Goal: Task Accomplishment & Management: Complete application form

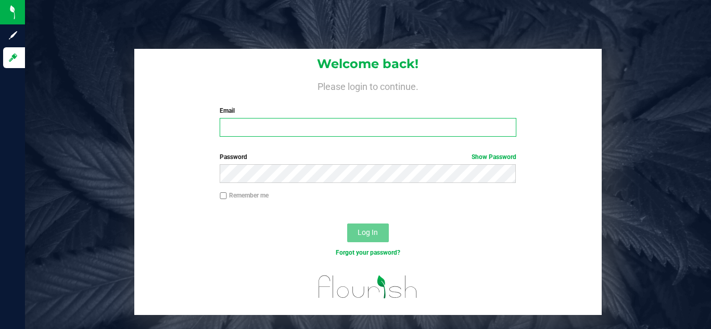
type input "[PERSON_NAME][EMAIL_ADDRESS][PERSON_NAME][DOMAIN_NAME]"
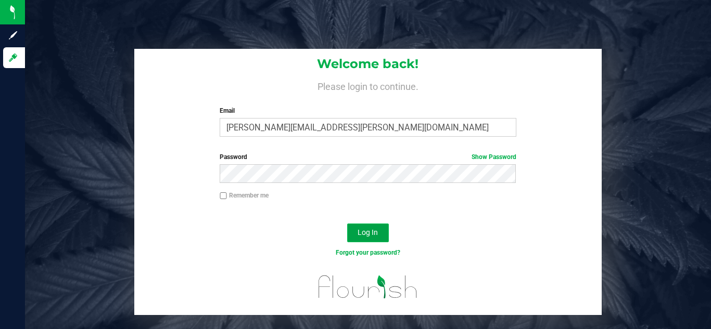
click at [369, 231] on span "Log In" at bounding box center [367, 232] width 20 height 8
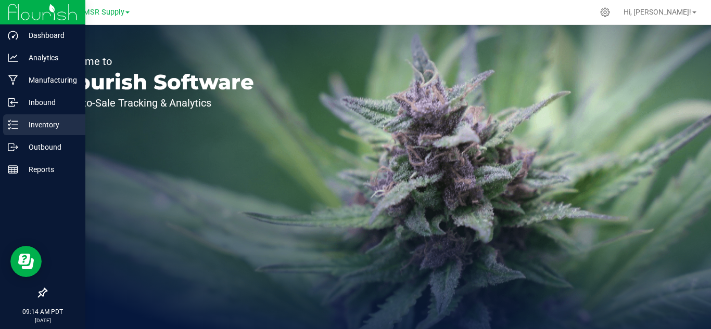
click at [37, 127] on p "Inventory" at bounding box center [49, 125] width 62 height 12
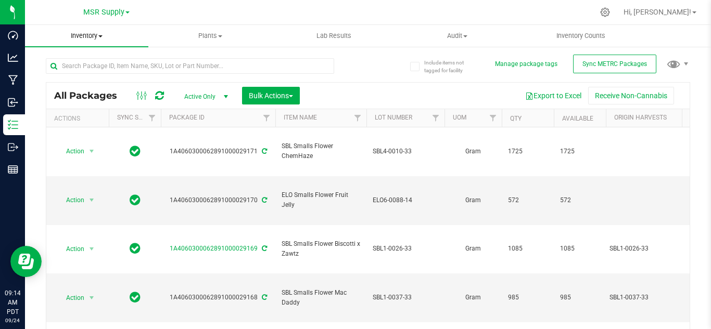
click at [71, 33] on span "Inventory" at bounding box center [86, 35] width 123 height 9
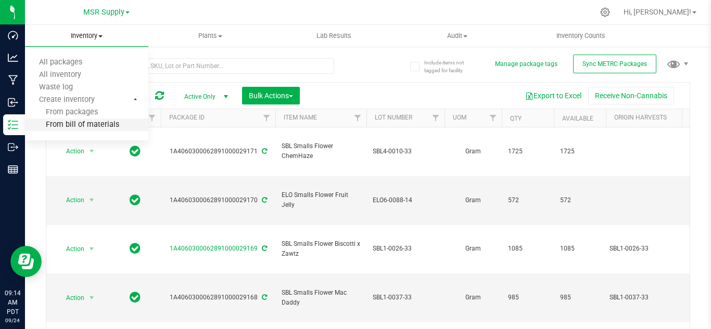
click at [101, 124] on span "From bill of materials" at bounding box center [72, 125] width 94 height 9
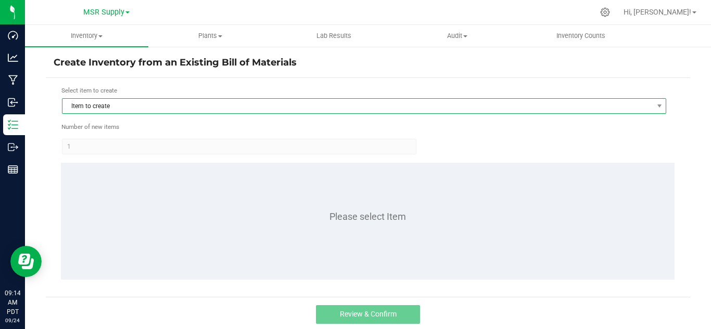
click at [184, 102] on span "Item to create" at bounding box center [357, 106] width 590 height 15
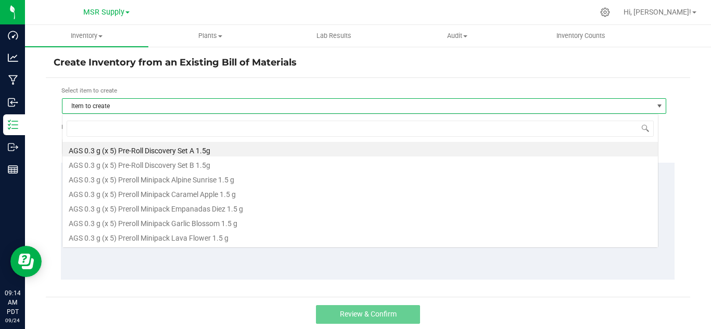
scroll to position [16, 596]
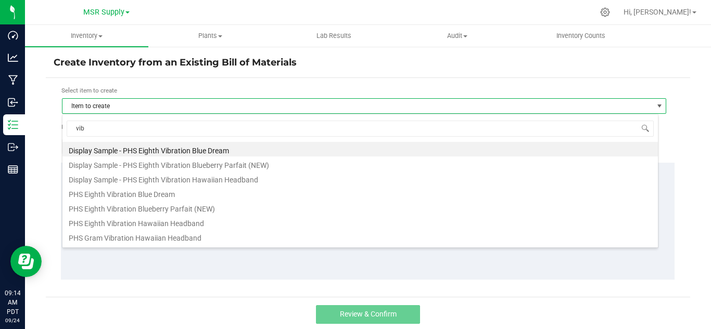
type input "vibr"
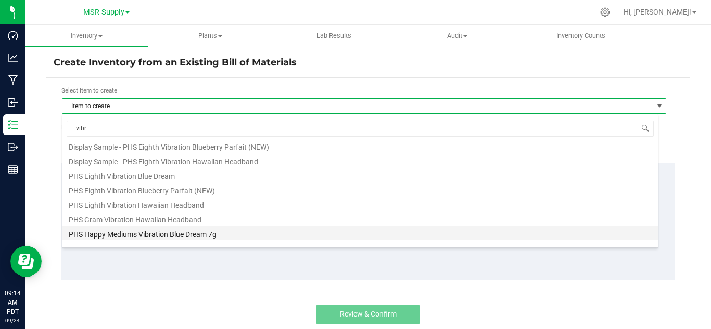
scroll to position [0, 0]
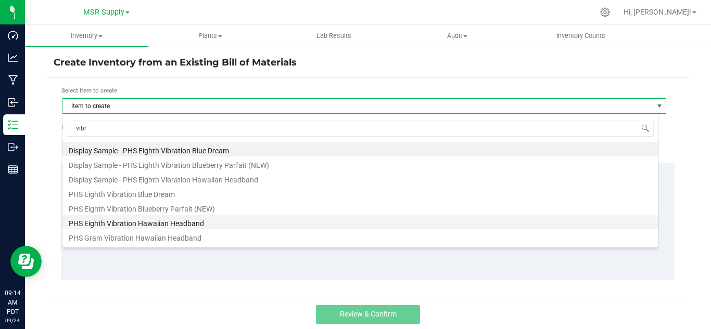
click at [178, 226] on li "PHS Eighth Vibration Hawaiian Headband" at bounding box center [359, 222] width 595 height 15
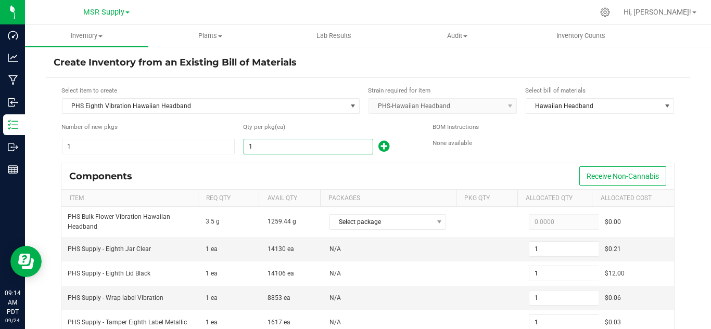
click at [259, 148] on input "1" at bounding box center [308, 146] width 129 height 15
type input "14"
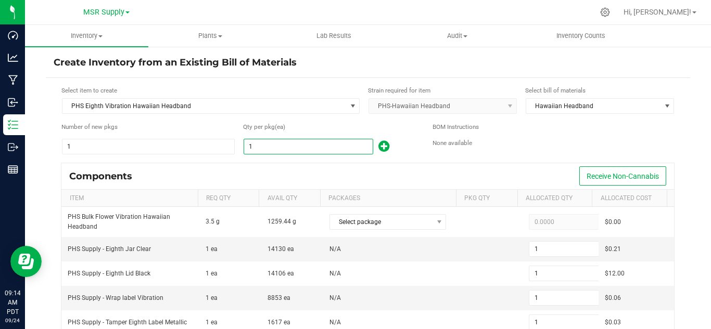
type input "14"
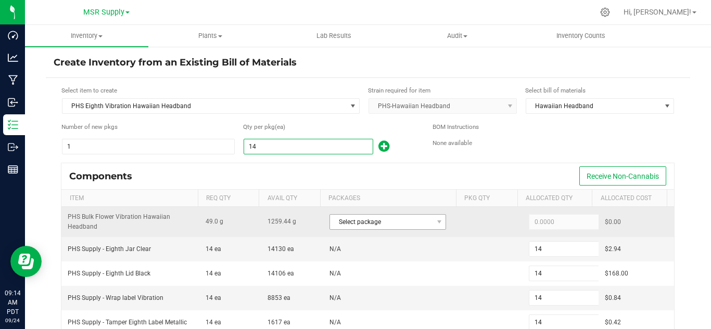
type input "14"
click at [406, 221] on span "Select package" at bounding box center [381, 222] width 102 height 15
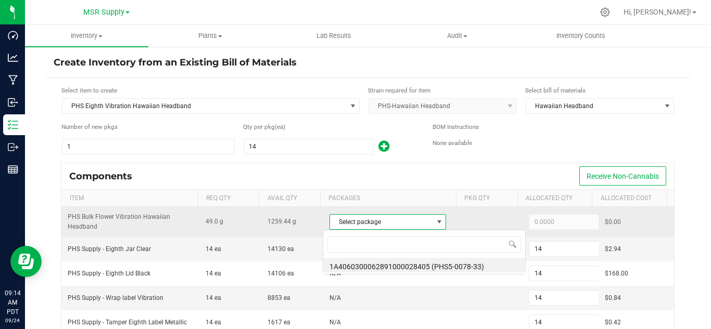
scroll to position [16, 113]
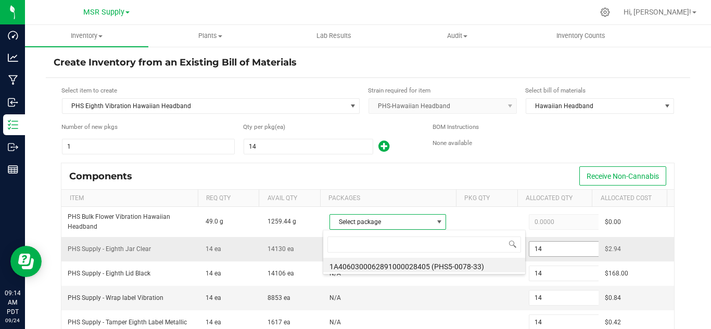
drag, startPoint x: 460, startPoint y: 268, endPoint x: 518, endPoint y: 241, distance: 63.6
click at [461, 268] on li "1A4060300062891000028405 (PHS5-0078-33)" at bounding box center [424, 265] width 202 height 15
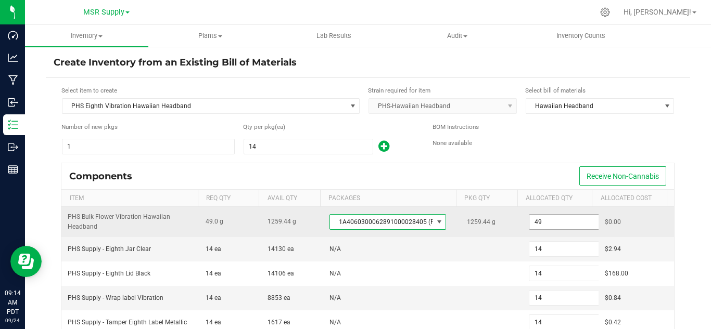
click at [542, 215] on input "49" at bounding box center [567, 222] width 76 height 15
paste input ".84"
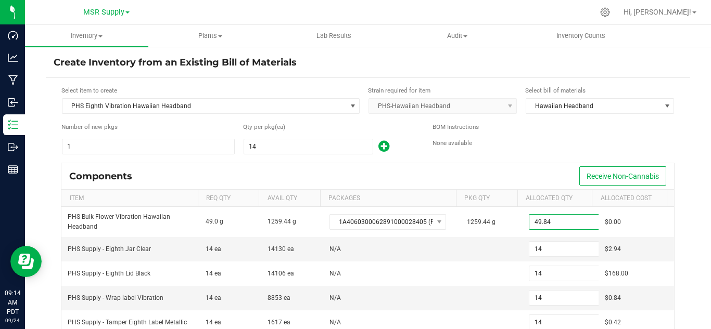
type input "49.8400"
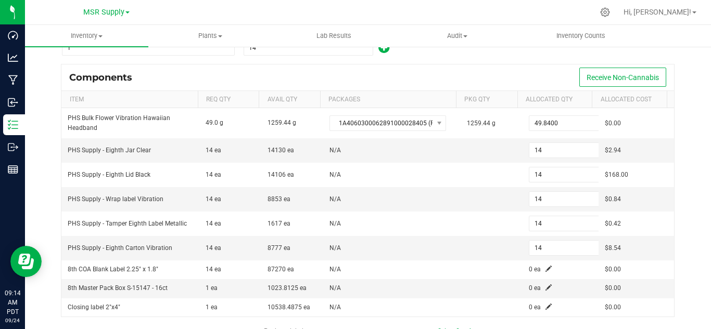
scroll to position [156, 0]
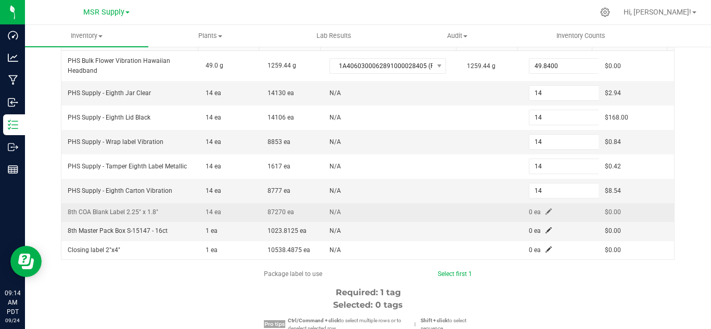
click at [545, 211] on span at bounding box center [548, 212] width 6 height 6
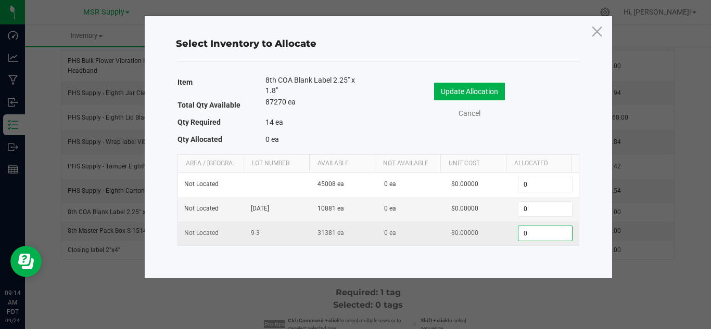
click at [547, 236] on input "0" at bounding box center [544, 233] width 53 height 15
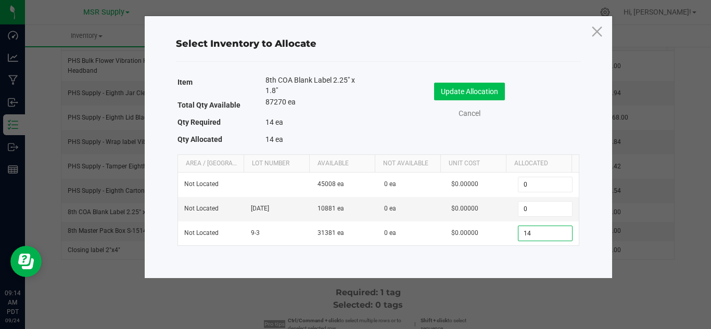
type input "14"
click at [462, 87] on button "Update Allocation" at bounding box center [469, 92] width 71 height 18
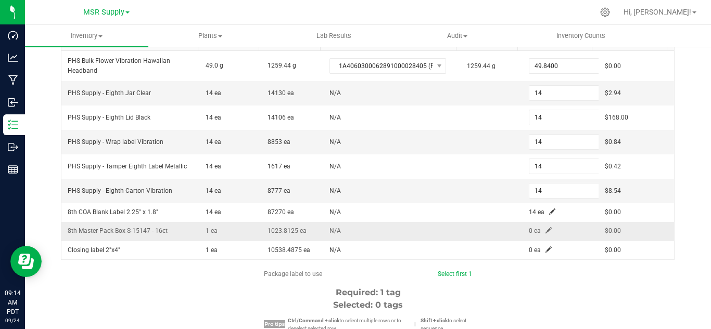
click at [545, 228] on span at bounding box center [548, 230] width 6 height 6
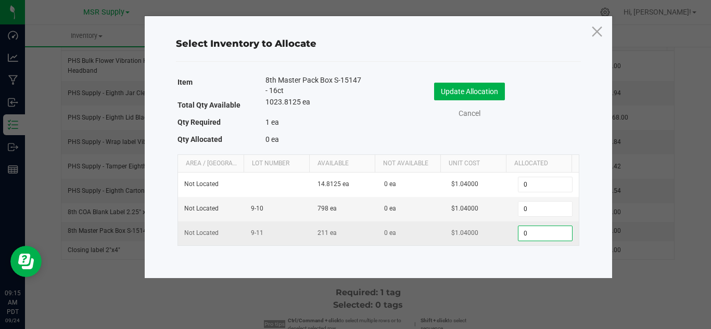
click at [520, 233] on input "0" at bounding box center [544, 233] width 53 height 15
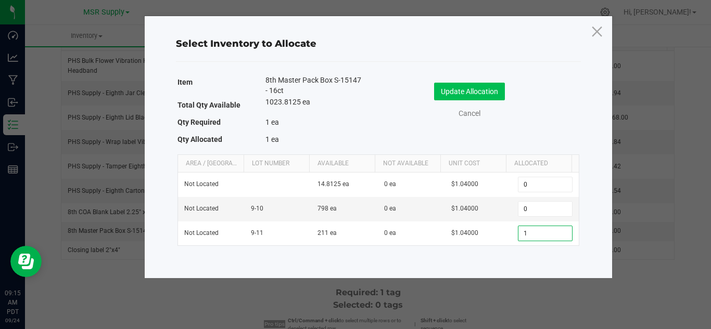
type input "1"
click at [472, 94] on button "Update Allocation" at bounding box center [469, 92] width 71 height 18
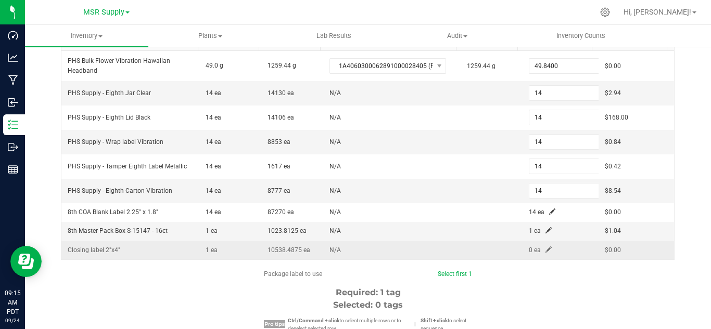
click at [545, 248] on span at bounding box center [548, 250] width 6 height 6
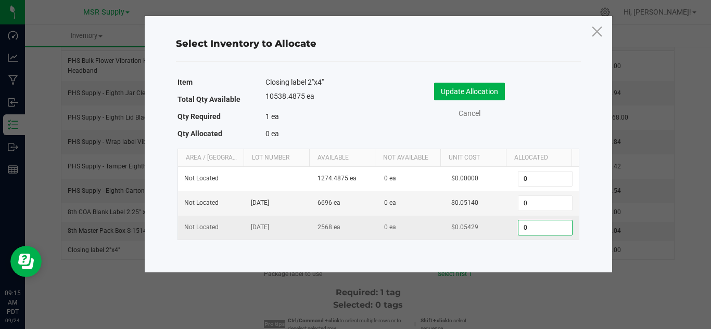
click at [523, 226] on input "0" at bounding box center [544, 228] width 53 height 15
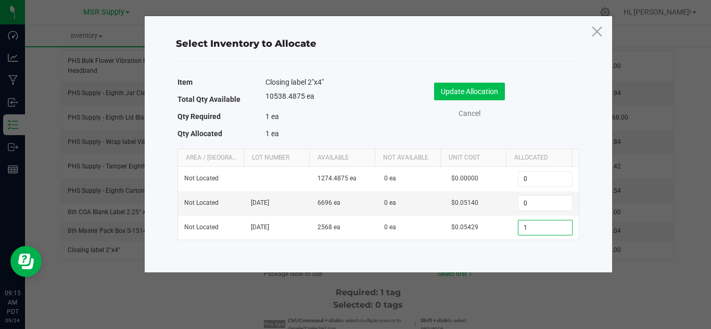
type input "1"
click at [471, 98] on button "Update Allocation" at bounding box center [469, 92] width 71 height 18
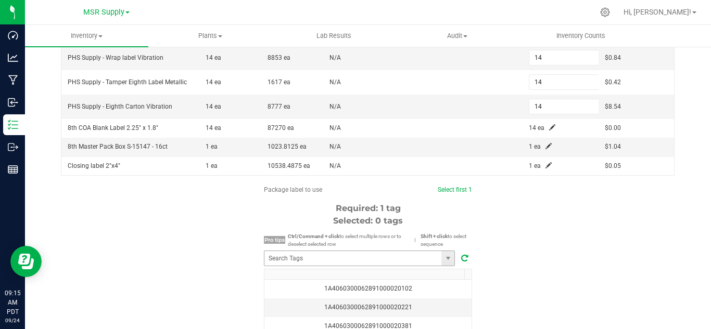
scroll to position [260, 0]
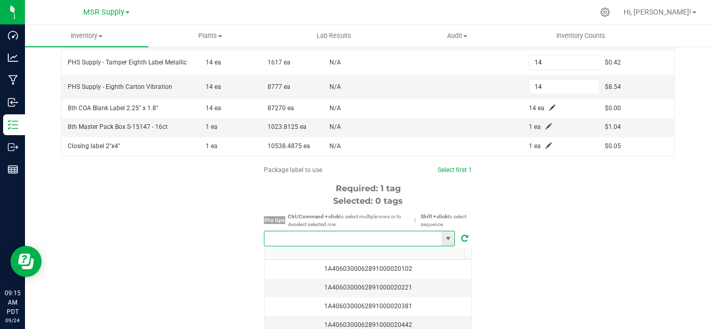
click at [414, 244] on input "NO DATA FOUND" at bounding box center [352, 239] width 177 height 15
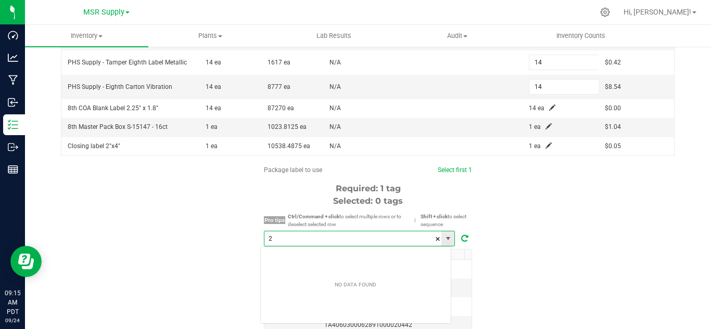
scroll to position [16, 191]
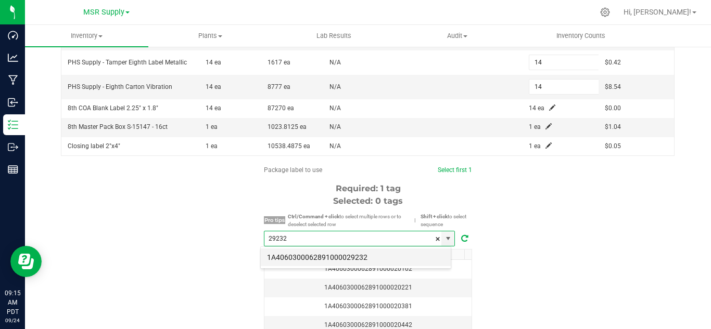
click at [411, 252] on li "1A4060300062891000029232" at bounding box center [356, 258] width 190 height 18
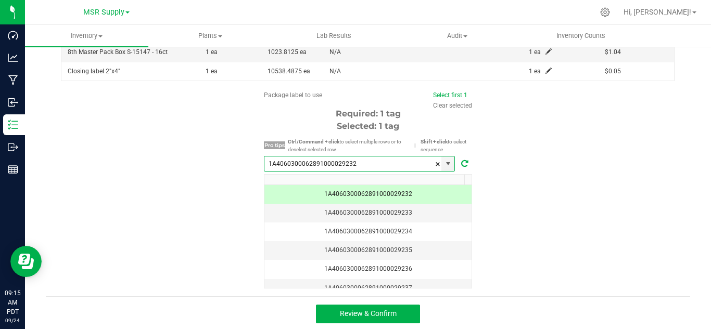
scroll to position [337, 0]
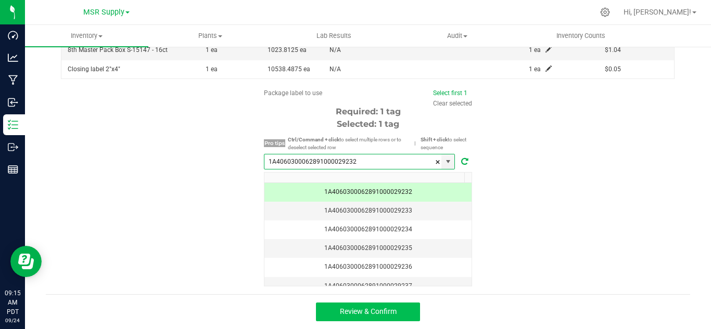
type input "1A4060300062891000029232"
click at [379, 307] on button "Review & Confirm" at bounding box center [368, 312] width 104 height 19
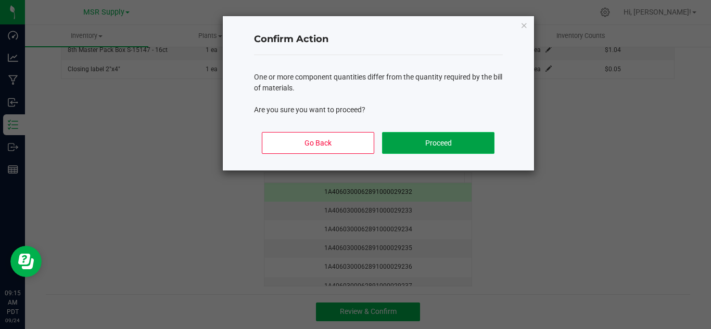
click at [442, 145] on button "Proceed" at bounding box center [438, 143] width 112 height 22
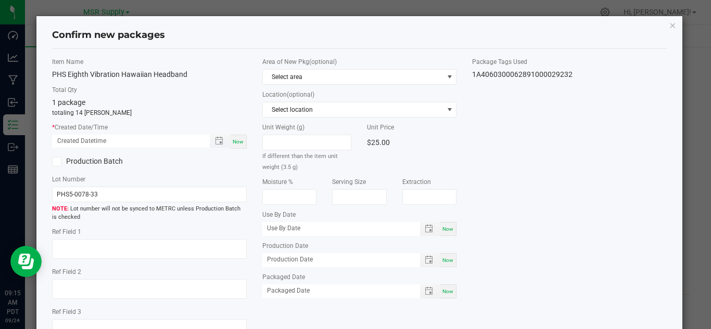
click at [226, 137] on span "Toggle popup" at bounding box center [220, 141] width 20 height 13
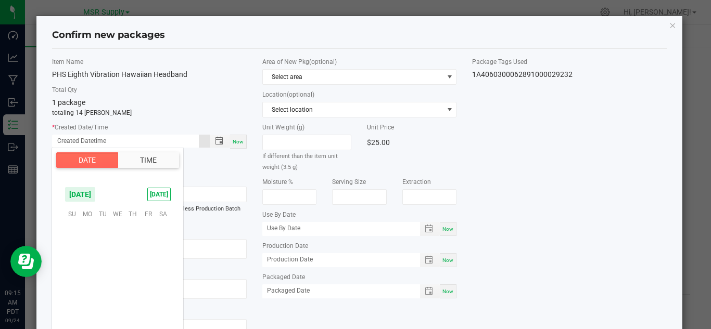
scroll to position [168742, 0]
click at [235, 146] on div "Now" at bounding box center [238, 142] width 17 height 14
type input "[DATE] 09:15 AM"
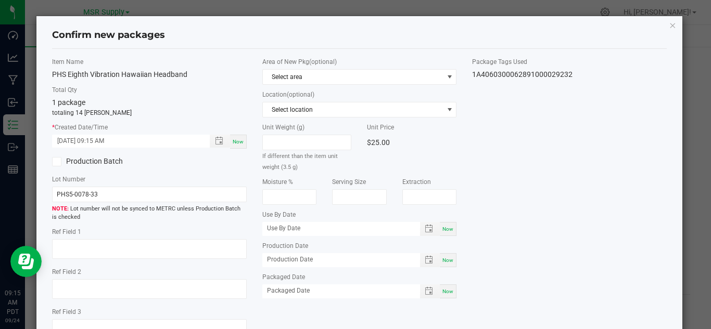
click at [443, 294] on span "Now" at bounding box center [447, 292] width 11 height 6
type input "[DATE]"
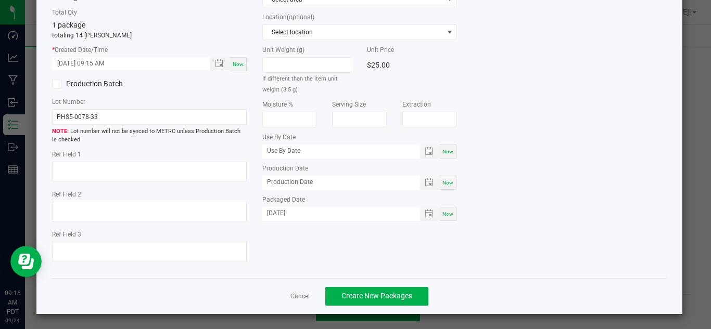
scroll to position [79, 0]
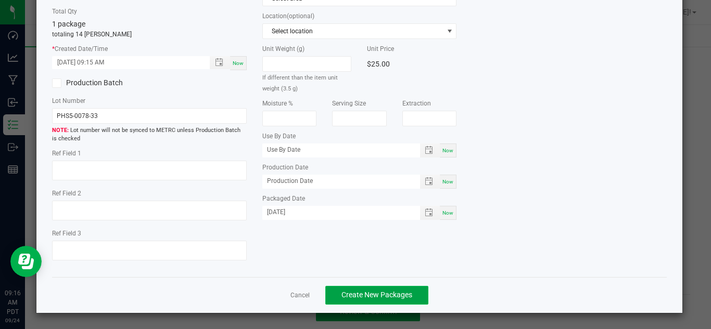
click at [403, 288] on button "Create New Packages" at bounding box center [376, 295] width 103 height 19
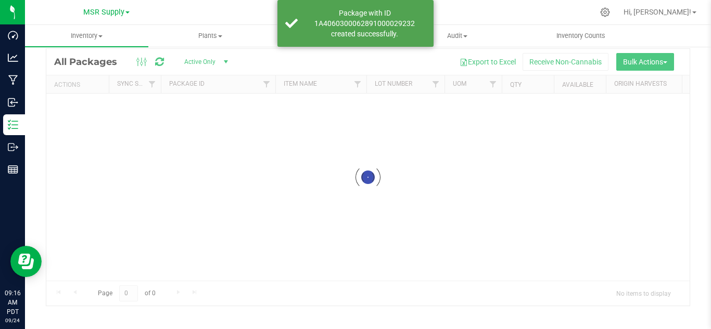
scroll to position [34, 0]
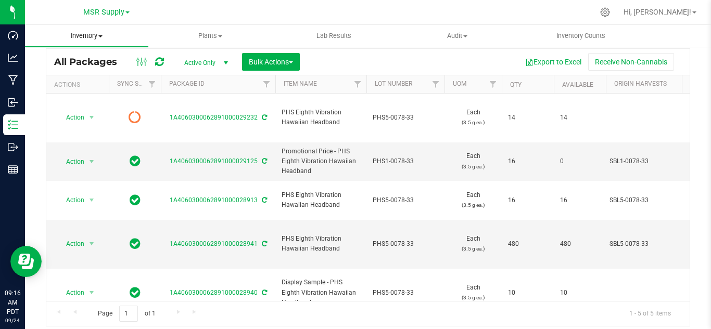
click at [91, 38] on span "Inventory" at bounding box center [86, 35] width 123 height 9
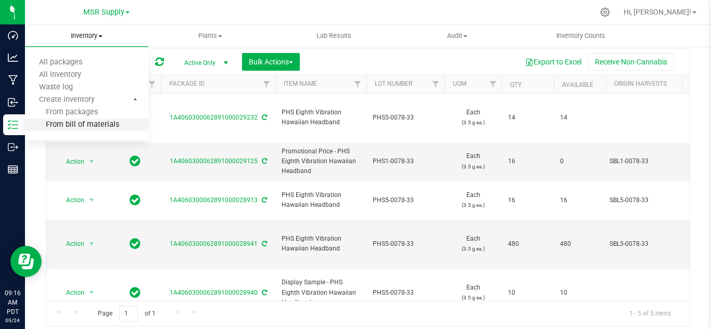
click at [101, 122] on span "From bill of materials" at bounding box center [72, 125] width 94 height 9
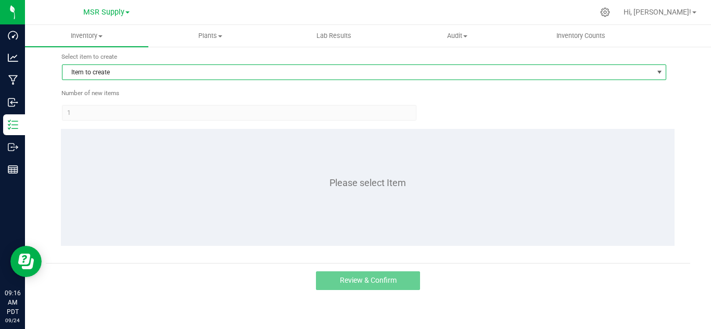
click at [196, 70] on span "Item to create" at bounding box center [357, 72] width 590 height 15
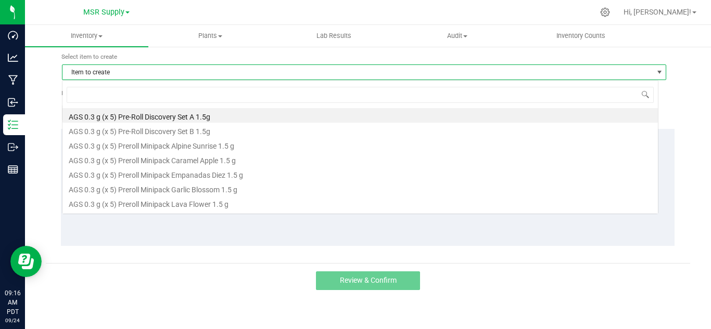
scroll to position [16, 596]
type input "vi"
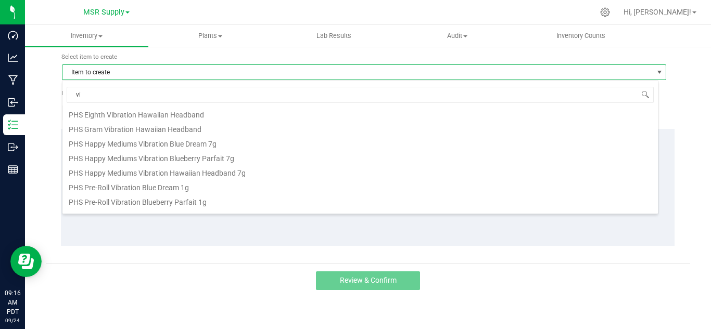
scroll to position [85, 0]
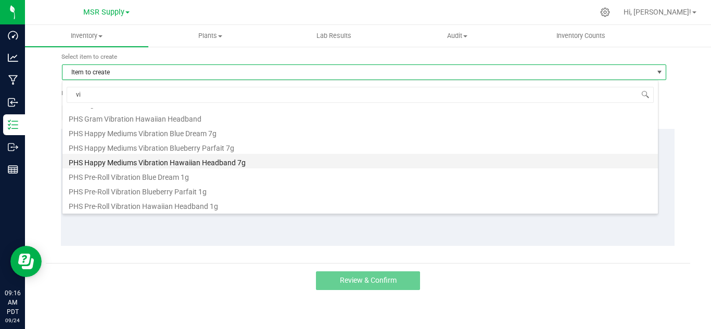
click at [219, 162] on li "PHS Happy Mediums Vibration Hawaiian Headband 7g" at bounding box center [359, 161] width 595 height 15
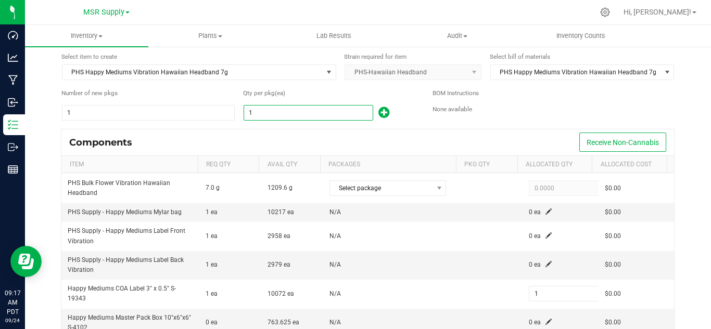
click at [272, 106] on input "1" at bounding box center [308, 113] width 129 height 15
type input "11"
type input "119"
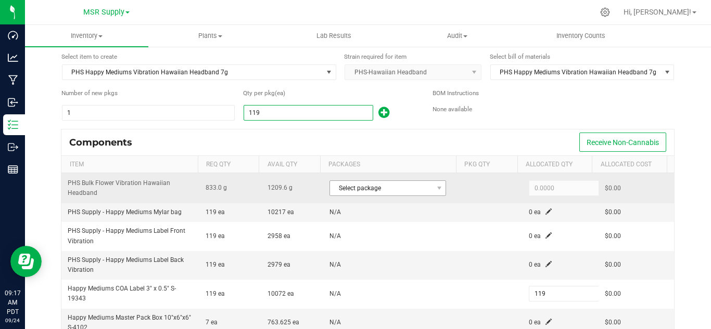
type input "119"
click at [415, 193] on span "Select package" at bounding box center [381, 188] width 102 height 15
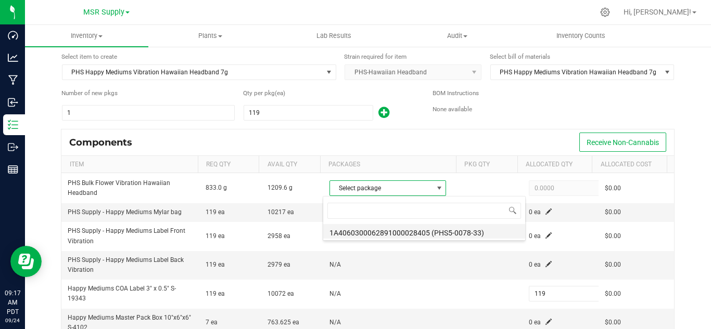
scroll to position [16, 113]
drag, startPoint x: 434, startPoint y: 237, endPoint x: 518, endPoint y: 221, distance: 84.8
click at [435, 235] on li "1A4060300062891000028405 (PHS5-0078-33)" at bounding box center [424, 231] width 202 height 15
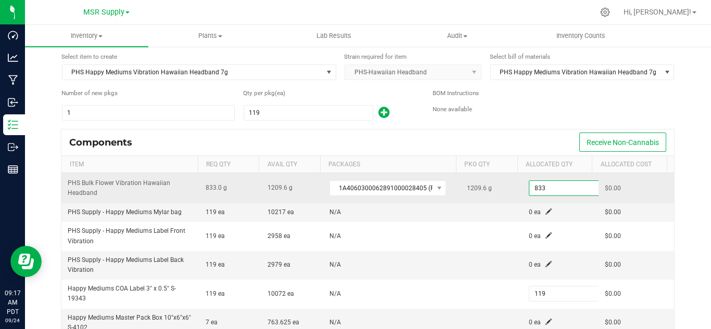
click at [542, 188] on input "833" at bounding box center [567, 188] width 76 height 15
paste input "44.9"
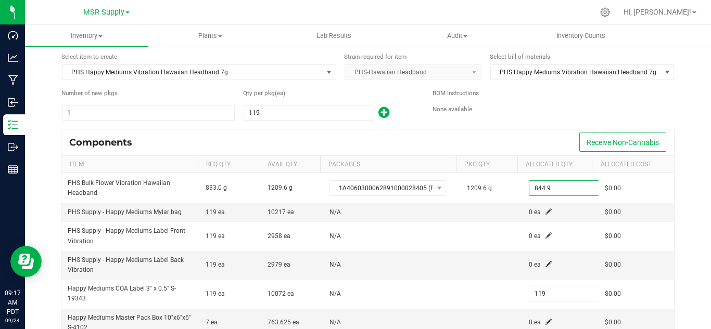
type input "844.9000"
click at [529, 131] on div "Components Receive Non-Cannabis" at bounding box center [367, 143] width 612 height 26
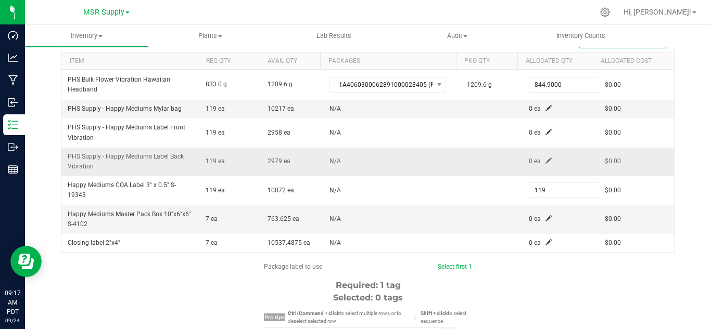
scroll to position [138, 0]
click at [545, 106] on span at bounding box center [548, 108] width 6 height 6
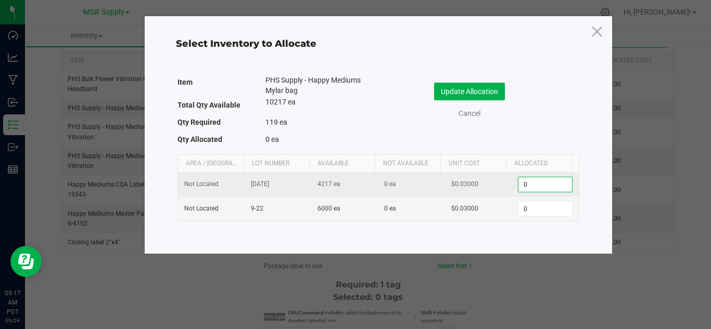
click at [538, 181] on input "0" at bounding box center [544, 184] width 53 height 15
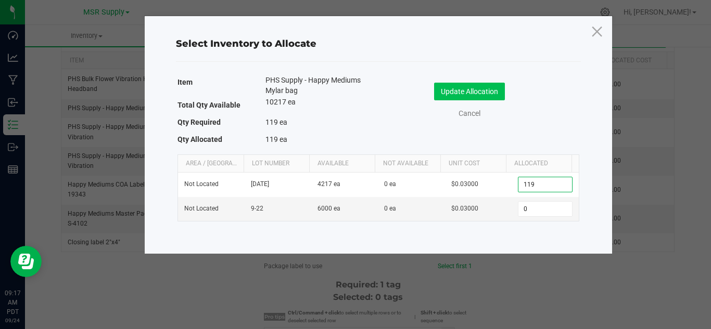
type input "119"
click at [471, 87] on button "Update Allocation" at bounding box center [469, 92] width 71 height 18
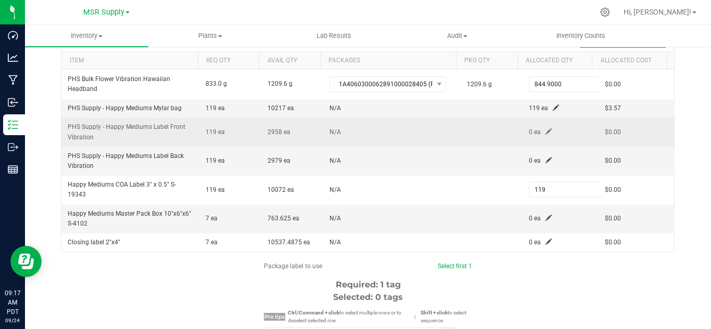
click at [545, 134] on span at bounding box center [548, 132] width 6 height 6
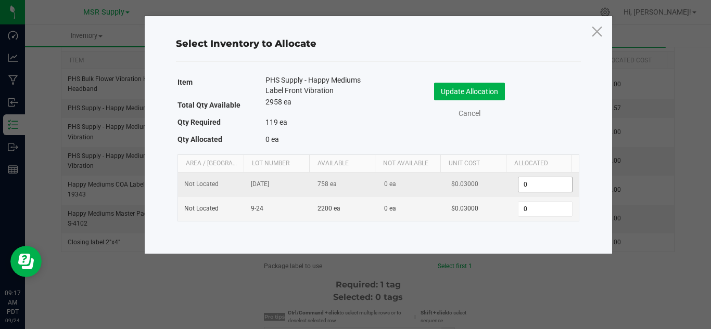
drag, startPoint x: 541, startPoint y: 194, endPoint x: 537, endPoint y: 186, distance: 8.1
click at [541, 193] on td "0" at bounding box center [544, 185] width 67 height 24
click at [535, 184] on input "0" at bounding box center [544, 184] width 53 height 15
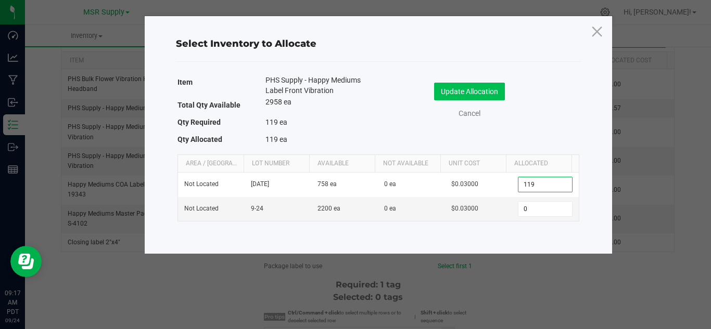
type input "119"
click at [494, 96] on button "Update Allocation" at bounding box center [469, 92] width 71 height 18
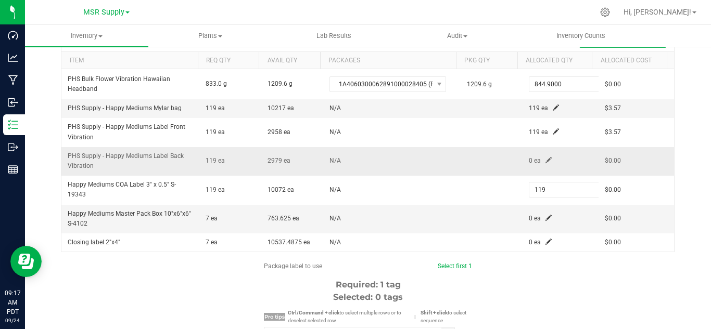
click at [545, 158] on span at bounding box center [548, 160] width 6 height 6
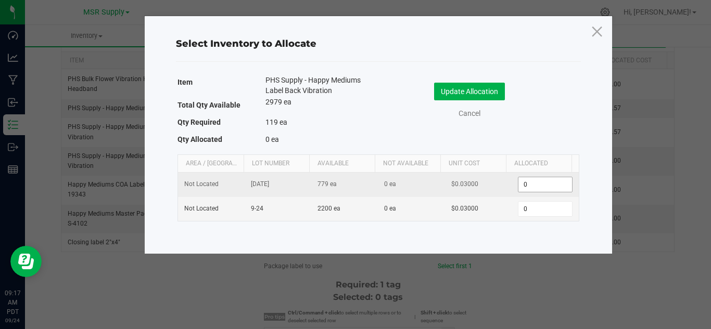
click at [542, 181] on input "0" at bounding box center [544, 184] width 53 height 15
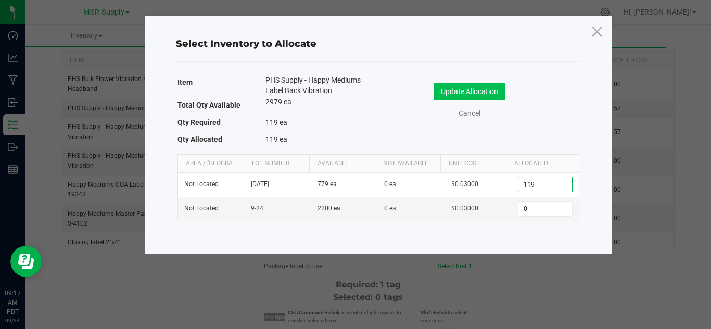
type input "119"
click at [473, 91] on button "Update Allocation" at bounding box center [469, 92] width 71 height 18
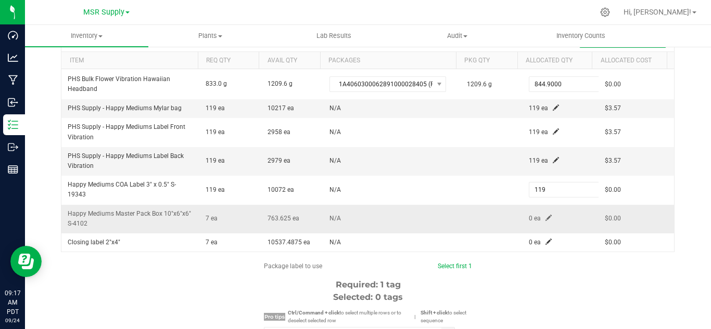
click at [545, 221] on span at bounding box center [548, 218] width 6 height 6
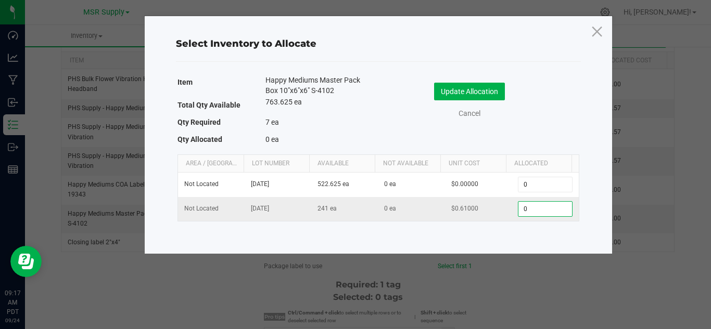
click at [535, 213] on input "0" at bounding box center [544, 209] width 53 height 15
type input "7"
click at [455, 88] on button "Update Allocation" at bounding box center [469, 92] width 71 height 18
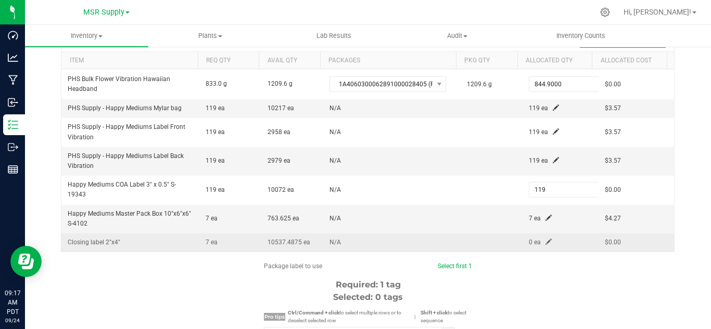
click at [545, 239] on span at bounding box center [548, 242] width 6 height 6
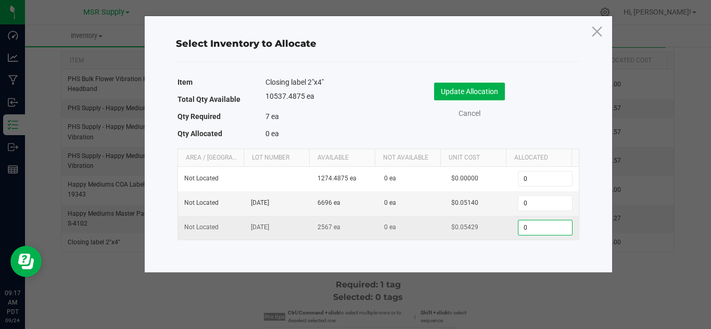
click at [539, 232] on input "0" at bounding box center [544, 228] width 53 height 15
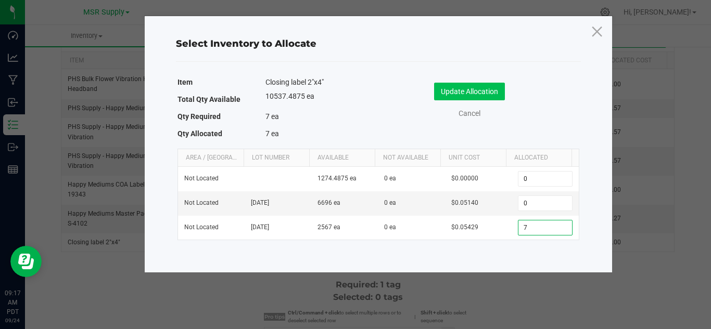
type input "7"
click at [467, 95] on button "Update Allocation" at bounding box center [469, 92] width 71 height 18
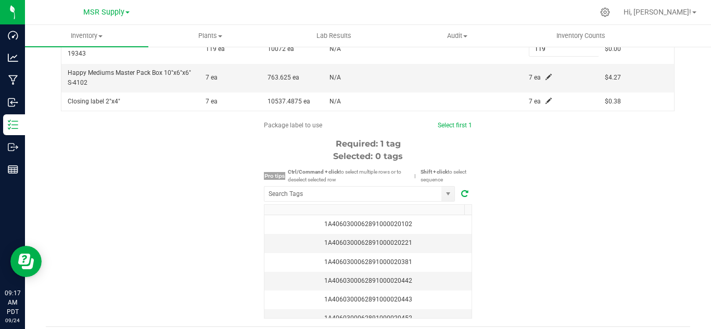
scroll to position [294, 0]
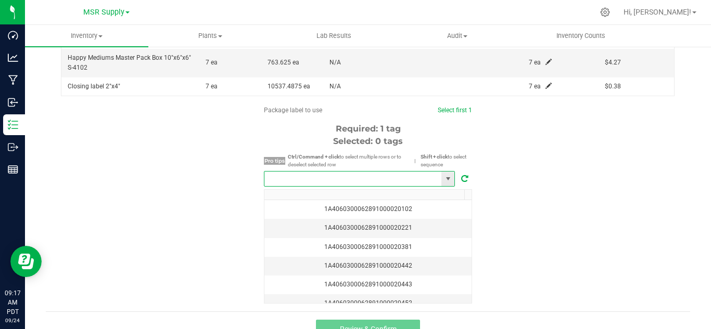
click at [392, 177] on input "NO DATA FOUND" at bounding box center [352, 179] width 177 height 15
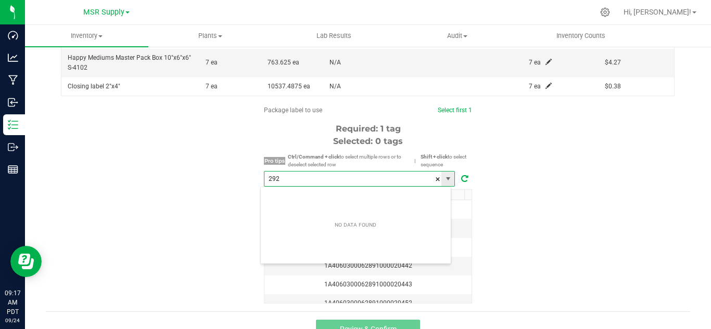
scroll to position [16, 191]
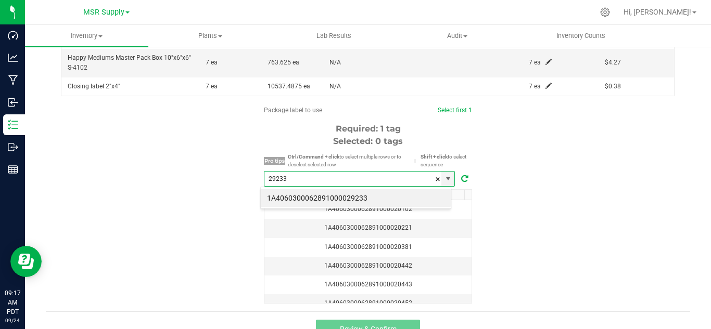
click at [387, 193] on li "1A4060300062891000029233" at bounding box center [356, 198] width 190 height 18
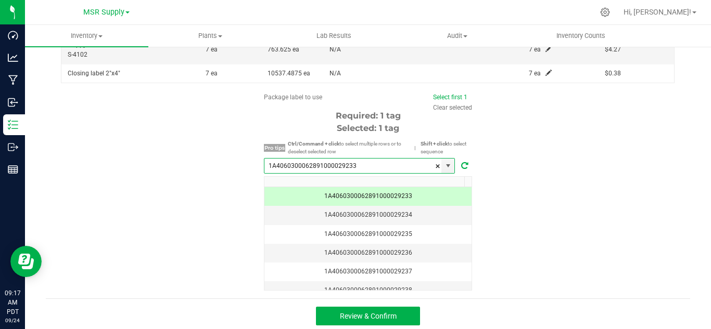
scroll to position [311, 0]
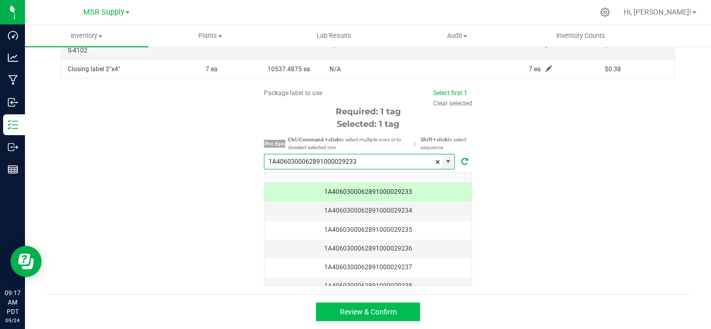
type input "1A4060300062891000029233"
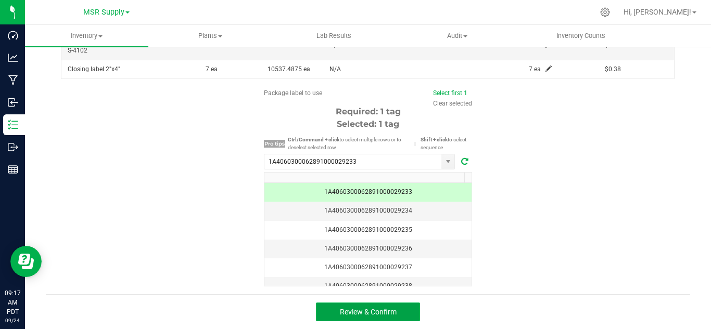
click at [395, 307] on button "Review & Confirm" at bounding box center [368, 312] width 104 height 19
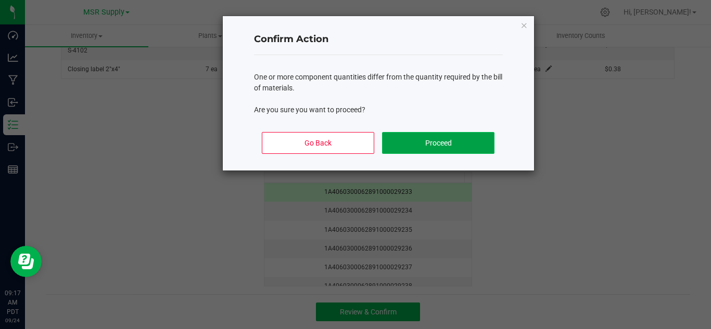
click at [461, 150] on button "Proceed" at bounding box center [438, 143] width 112 height 22
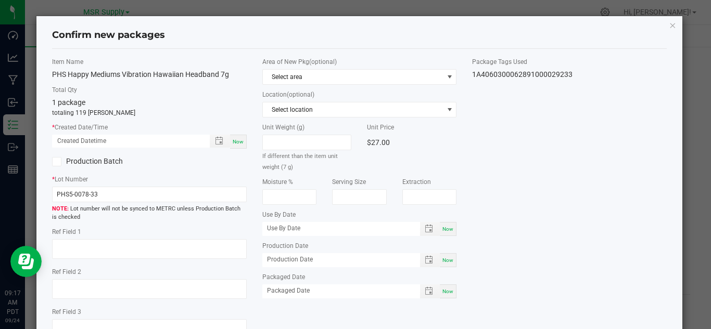
click at [233, 132] on label "* Created Date/Time" at bounding box center [149, 127] width 195 height 9
click at [236, 139] on span "Now" at bounding box center [238, 142] width 11 height 6
type input "[DATE] 09:17 AM"
click at [442, 291] on span "Now" at bounding box center [447, 292] width 11 height 6
type input "[DATE]"
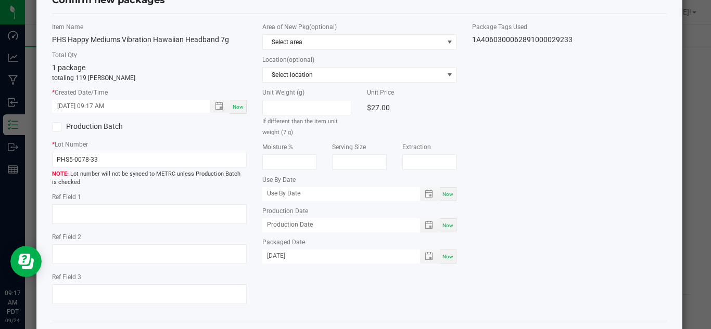
scroll to position [52, 0]
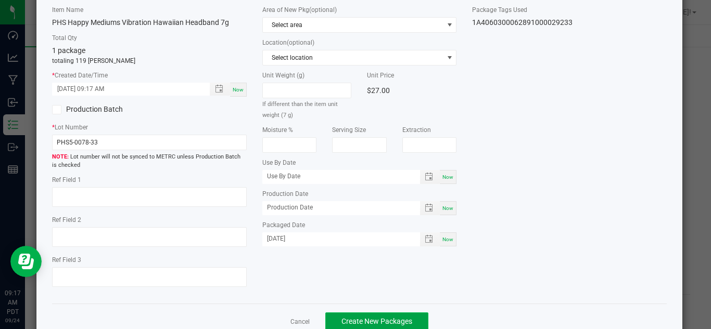
click at [405, 316] on button "Create New Packages" at bounding box center [376, 322] width 103 height 19
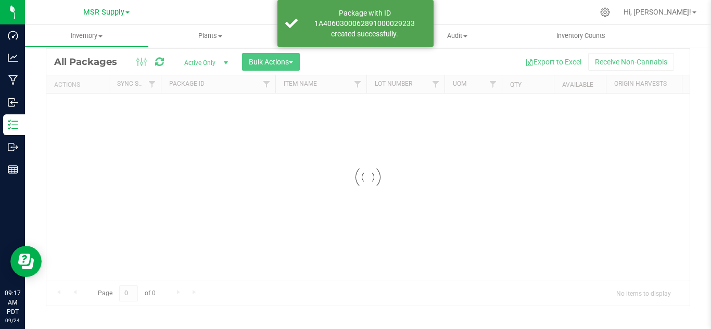
scroll to position [34, 0]
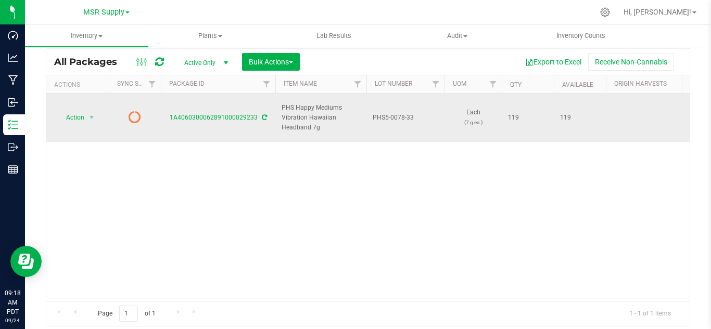
click at [262, 114] on icon at bounding box center [264, 117] width 5 height 6
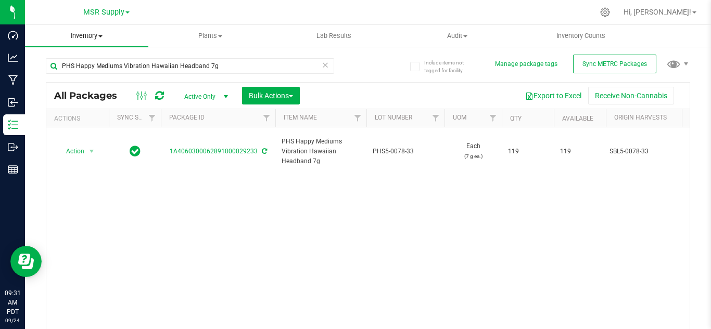
click at [92, 33] on span "Inventory" at bounding box center [86, 35] width 123 height 9
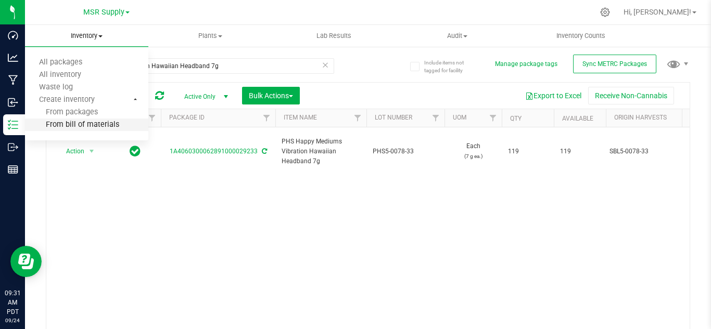
click at [107, 121] on span "From bill of materials" at bounding box center [72, 125] width 94 height 9
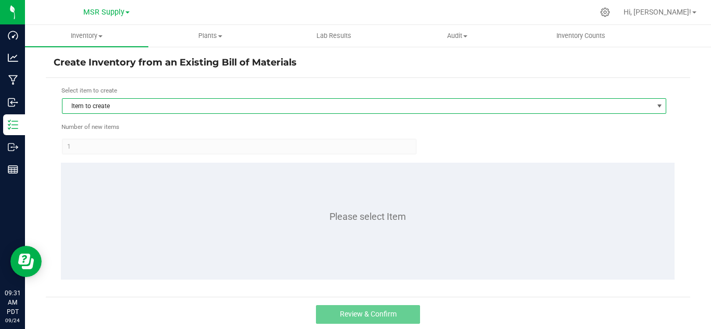
click at [340, 111] on span "Item to create" at bounding box center [357, 106] width 590 height 15
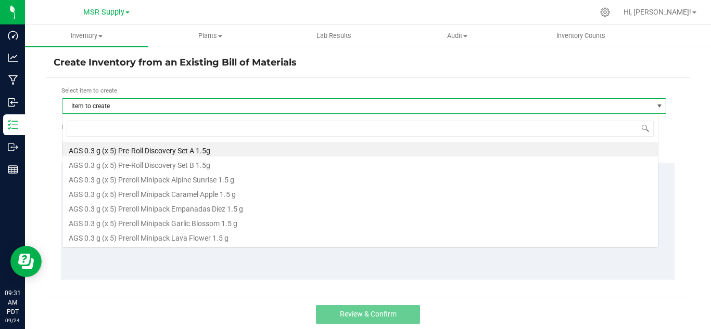
scroll to position [16, 596]
type input "couch"
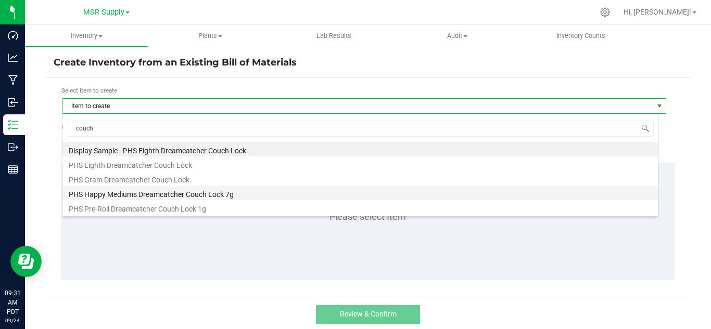
click at [158, 195] on li "PHS Happy Mediums Dreamcatcher Couch Lock 7g" at bounding box center [359, 193] width 595 height 15
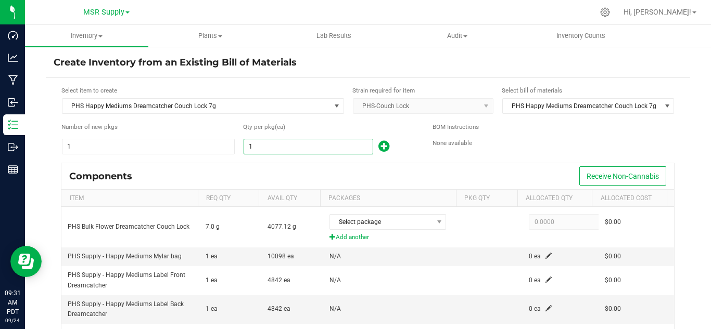
click at [279, 148] on input "1" at bounding box center [308, 146] width 129 height 15
type input "3"
type input "32"
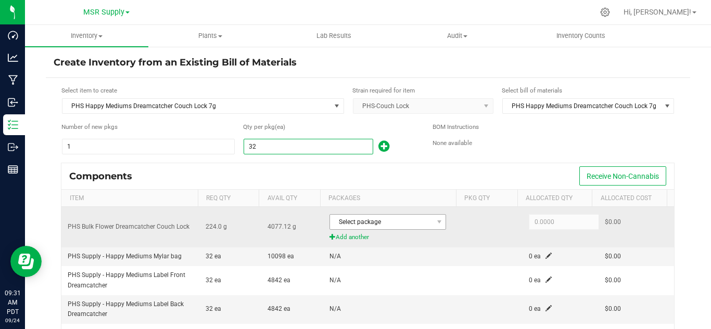
type input "32"
click at [392, 214] on span "Select package" at bounding box center [387, 222] width 117 height 16
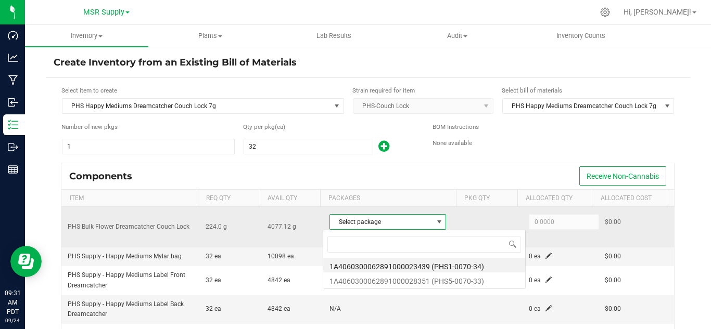
scroll to position [16, 113]
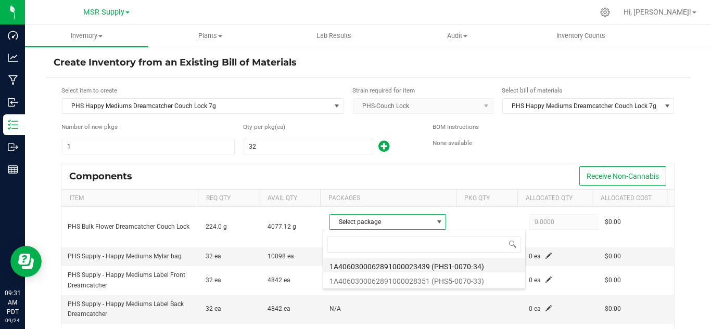
click at [470, 266] on li "1A4060300062891000023439 (PHS1-0070-34)" at bounding box center [424, 265] width 202 height 15
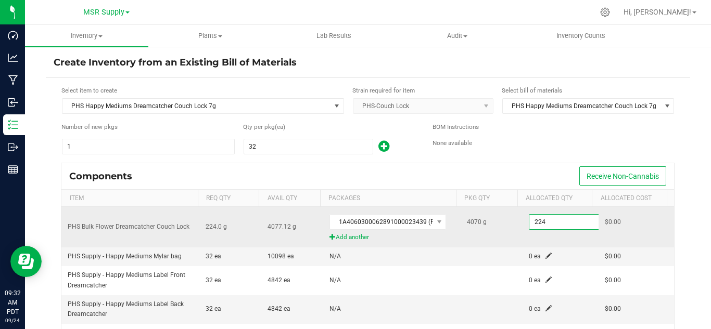
click at [532, 221] on input "224" at bounding box center [567, 222] width 76 height 15
paste input "7.2"
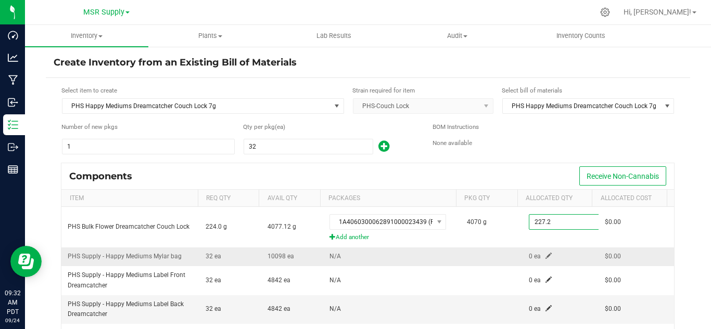
type input "227.2000"
click at [545, 255] on span at bounding box center [548, 256] width 6 height 6
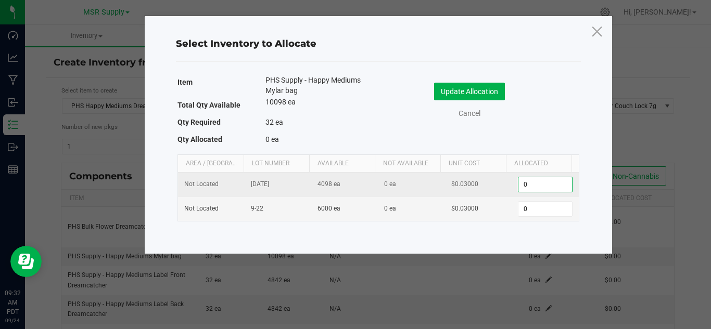
click at [518, 189] on input "0" at bounding box center [544, 184] width 53 height 15
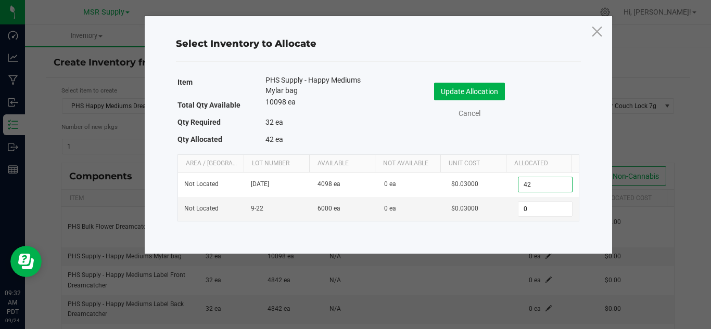
type input "4"
type input "32"
click at [484, 91] on button "Update Allocation" at bounding box center [469, 92] width 71 height 18
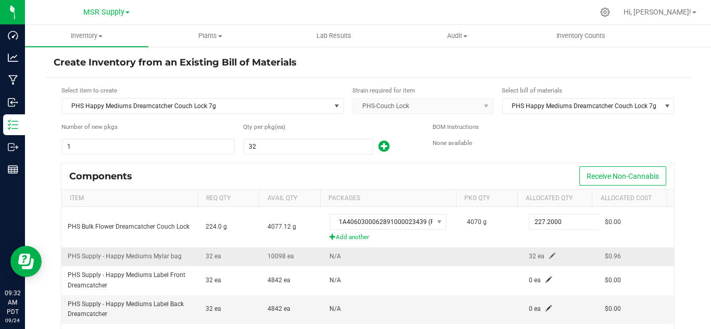
scroll to position [71, 0]
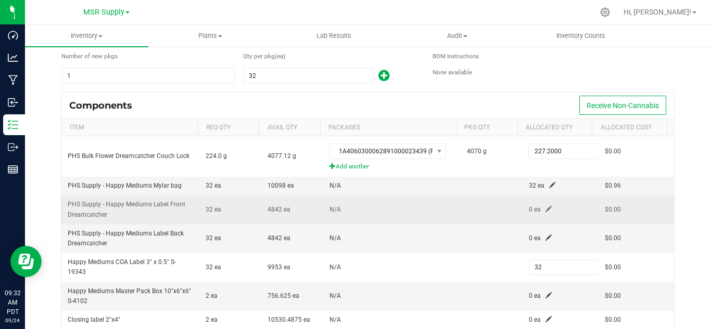
click at [545, 208] on span at bounding box center [548, 209] width 6 height 6
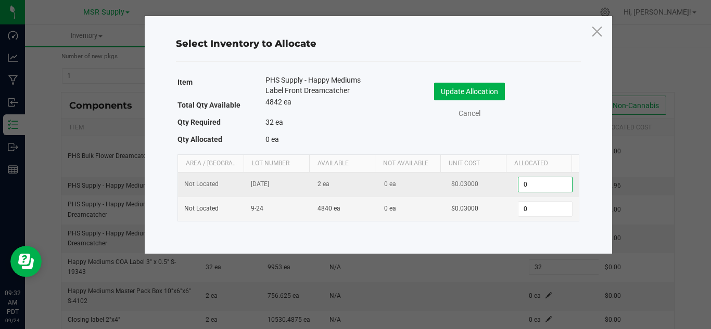
click at [529, 190] on input "0" at bounding box center [544, 184] width 53 height 15
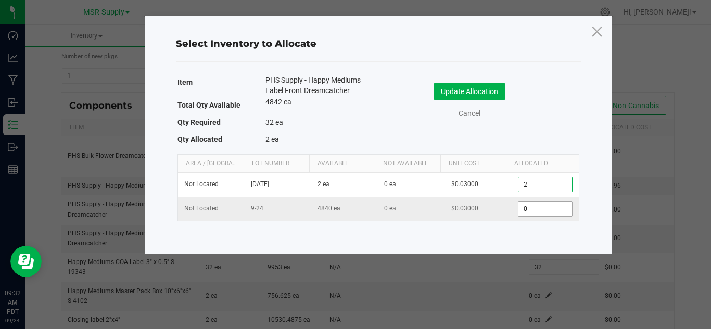
type input "2"
click at [530, 210] on input "0" at bounding box center [544, 209] width 53 height 15
type input "30"
click at [467, 90] on button "Update Allocation" at bounding box center [469, 92] width 71 height 18
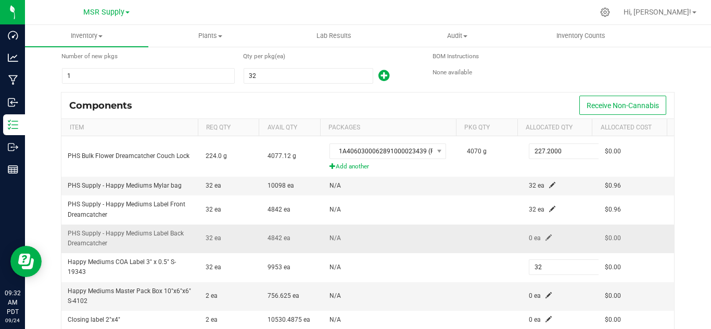
click at [545, 238] on span at bounding box center [548, 238] width 6 height 6
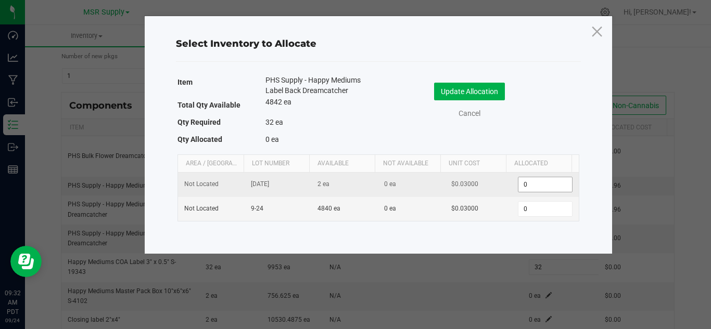
click at [522, 182] on input "0" at bounding box center [544, 184] width 53 height 15
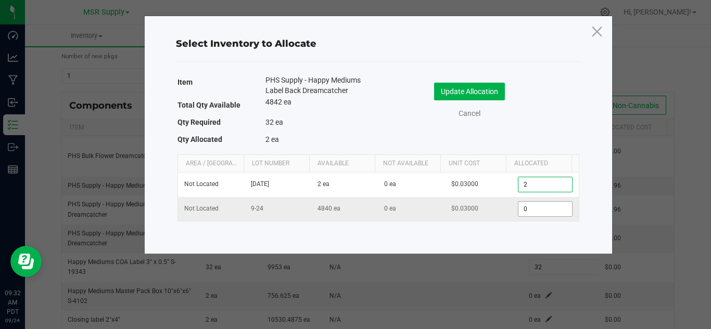
type input "2"
click at [539, 210] on input "0" at bounding box center [544, 209] width 53 height 15
type input "30"
click at [469, 92] on button "Update Allocation" at bounding box center [469, 92] width 71 height 18
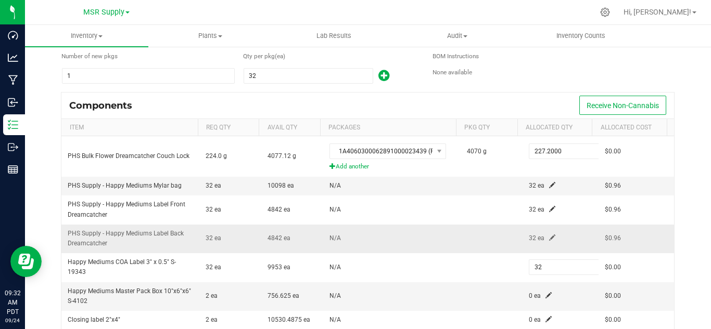
scroll to position [175, 0]
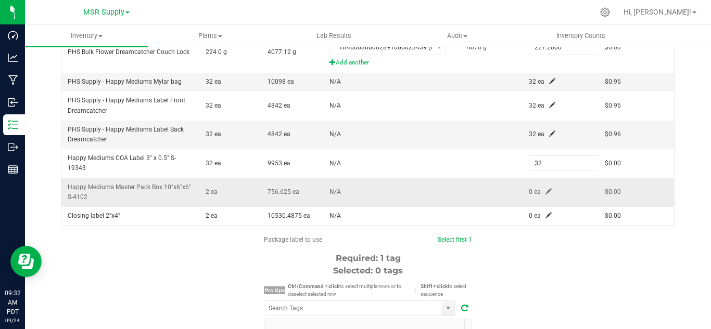
click at [545, 191] on span at bounding box center [548, 191] width 6 height 6
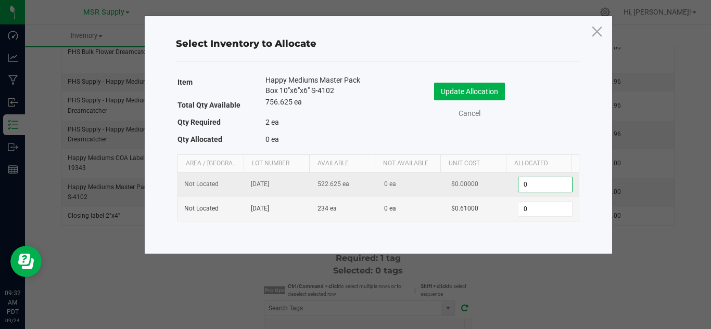
click at [527, 191] on input "0" at bounding box center [544, 184] width 53 height 15
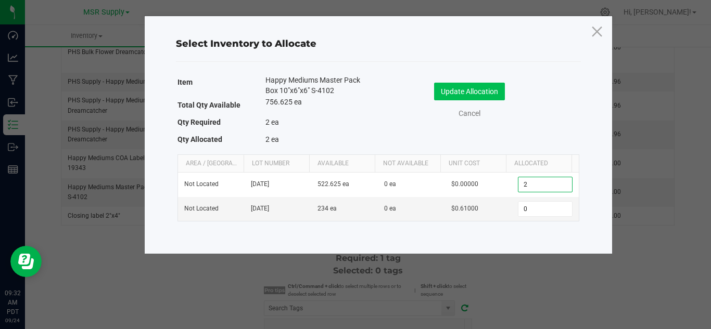
type input "2"
click at [495, 90] on button "Update Allocation" at bounding box center [469, 92] width 71 height 18
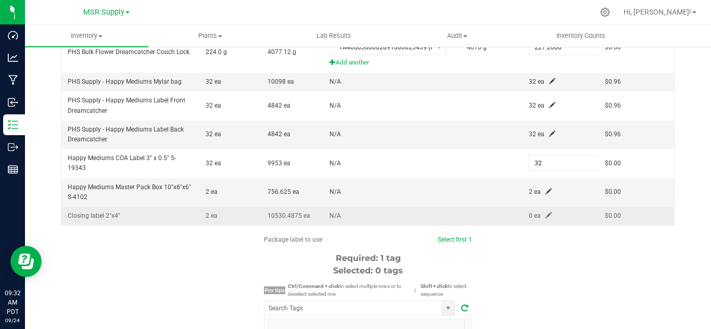
click at [545, 214] on span at bounding box center [548, 215] width 6 height 6
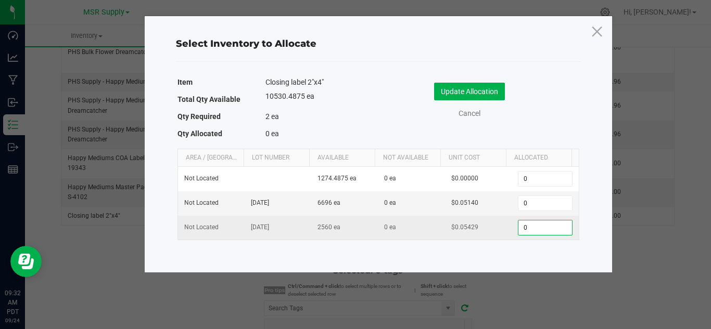
click at [534, 229] on input "0" at bounding box center [544, 228] width 53 height 15
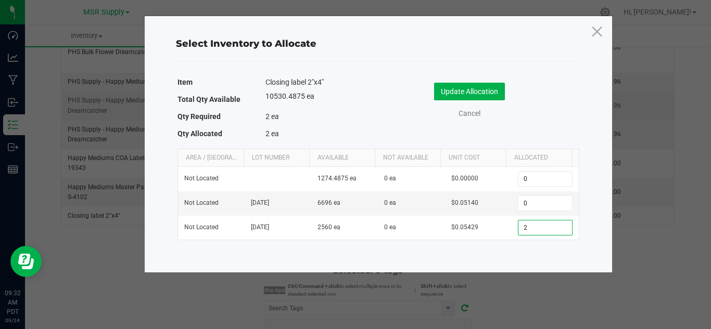
type input "2"
click at [489, 98] on button "Update Allocation" at bounding box center [469, 92] width 71 height 18
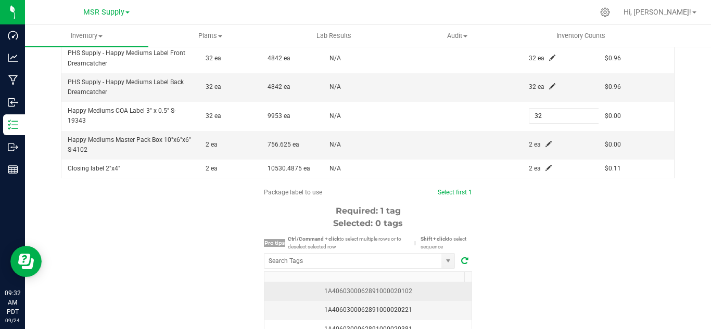
scroll to position [279, 0]
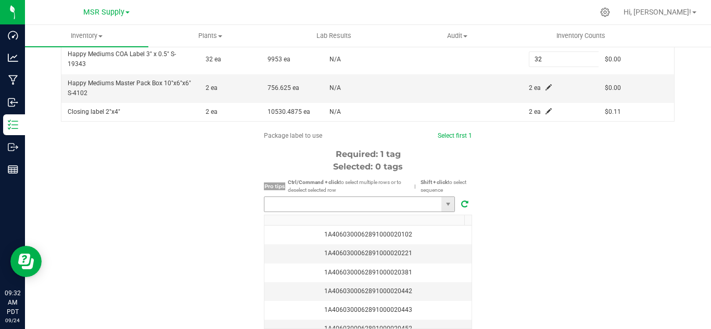
click at [358, 202] on input "NO DATA FOUND" at bounding box center [352, 204] width 177 height 15
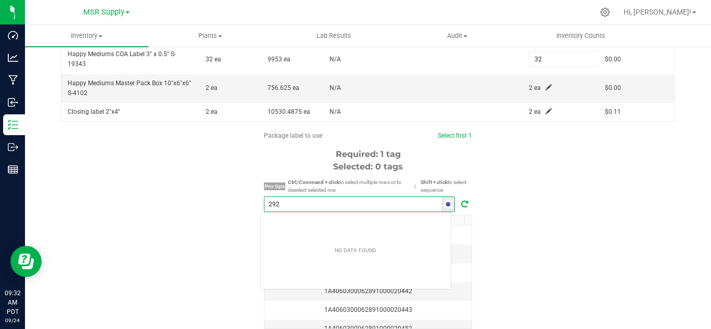
scroll to position [16, 191]
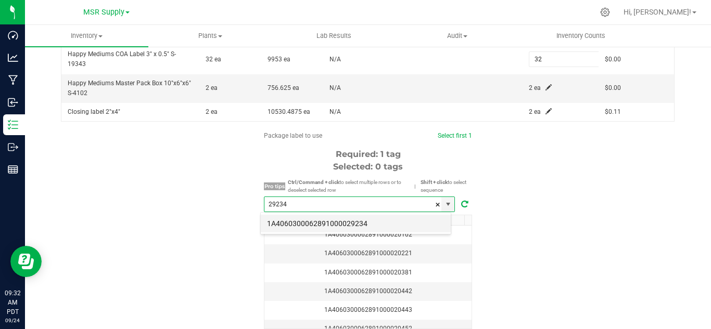
click at [354, 223] on li "1A4060300062891000029234" at bounding box center [356, 224] width 190 height 18
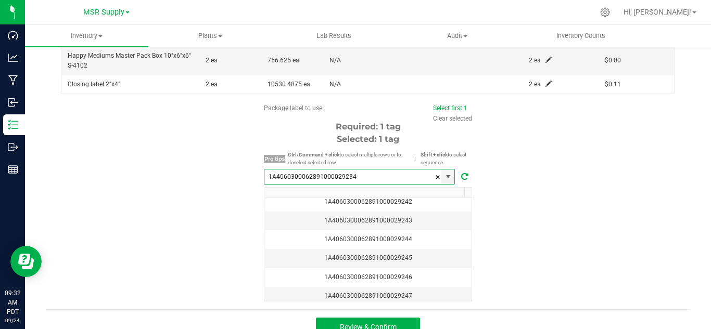
scroll to position [322, 0]
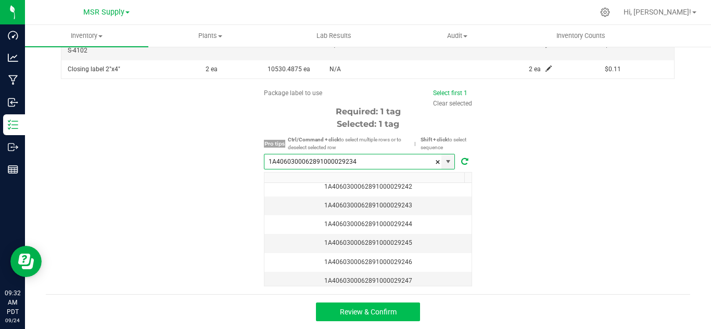
type input "1A4060300062891000029234"
click at [386, 311] on span "Review & Confirm" at bounding box center [368, 312] width 57 height 8
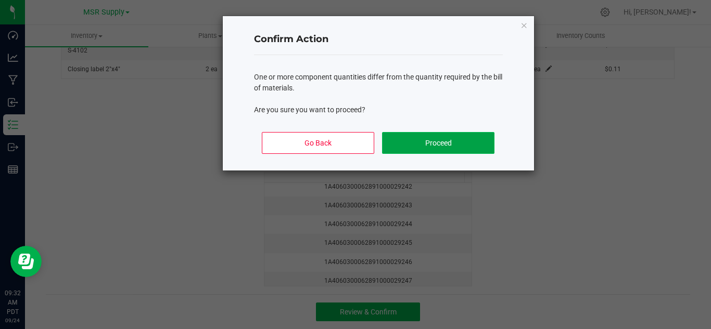
click at [482, 143] on button "Proceed" at bounding box center [438, 143] width 112 height 22
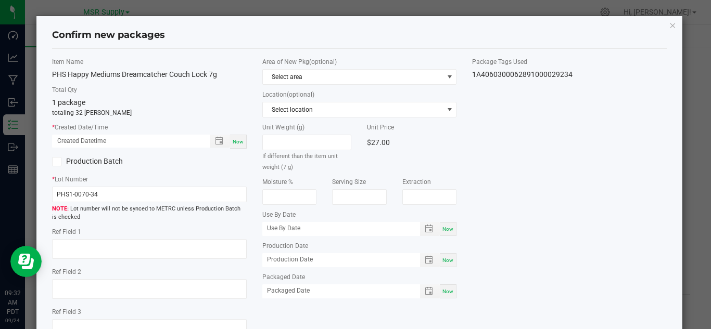
drag, startPoint x: 239, startPoint y: 137, endPoint x: 247, endPoint y: 138, distance: 8.0
click at [239, 136] on div "Now" at bounding box center [238, 142] width 17 height 14
type input "[DATE] 09:32 AM"
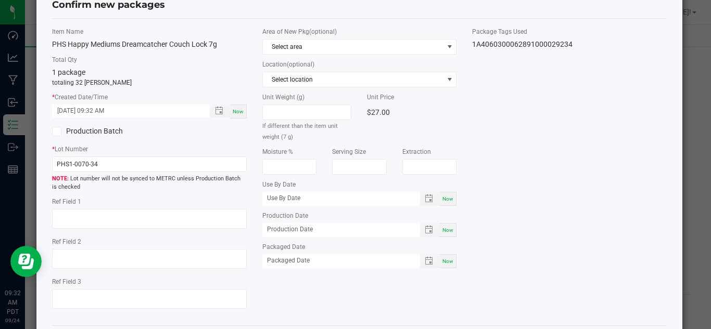
scroll to position [52, 0]
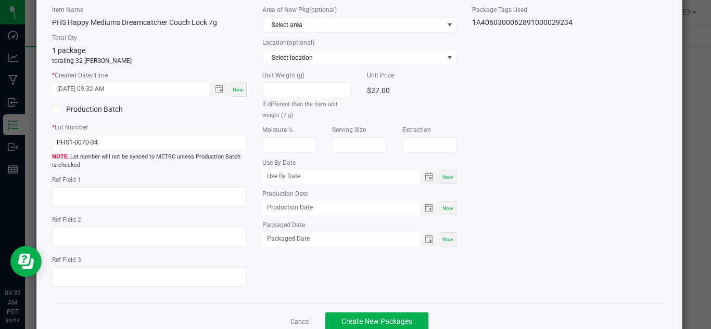
drag, startPoint x: 446, startPoint y: 239, endPoint x: 464, endPoint y: 238, distance: 18.2
click at [446, 238] on span "Now" at bounding box center [447, 240] width 11 height 6
type input "[DATE]"
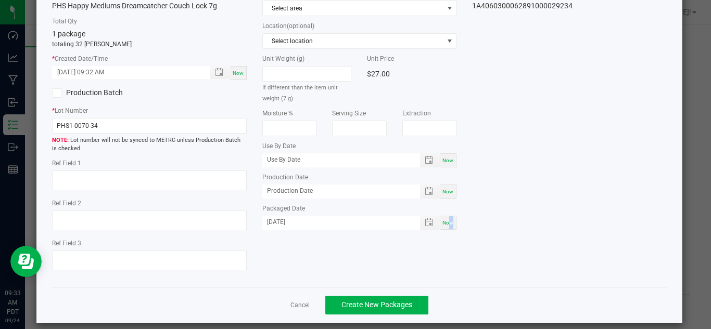
scroll to position [79, 0]
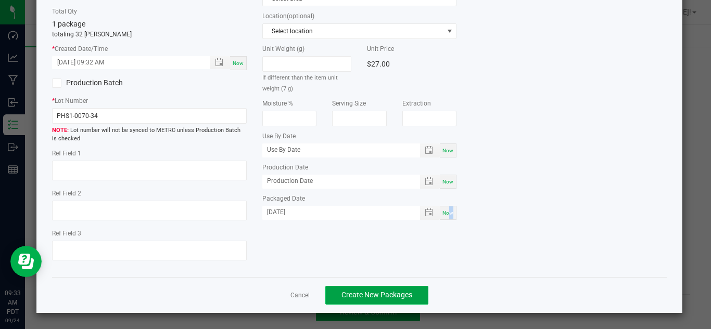
click at [397, 291] on span "Create New Packages" at bounding box center [376, 295] width 71 height 8
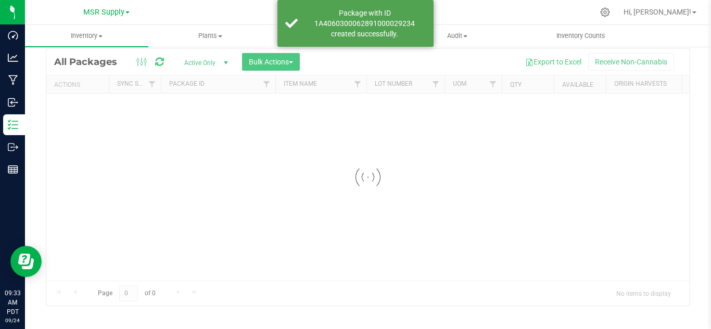
scroll to position [34, 0]
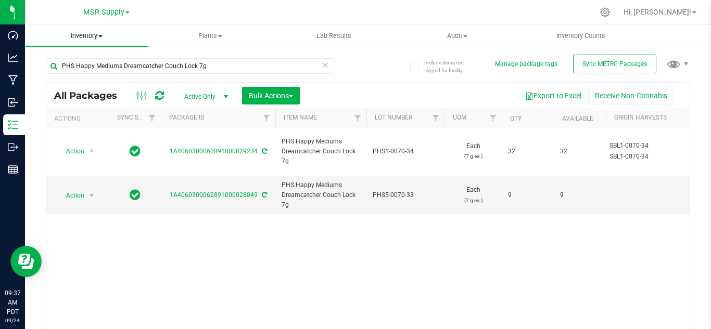
click at [85, 32] on span "Inventory" at bounding box center [86, 35] width 123 height 9
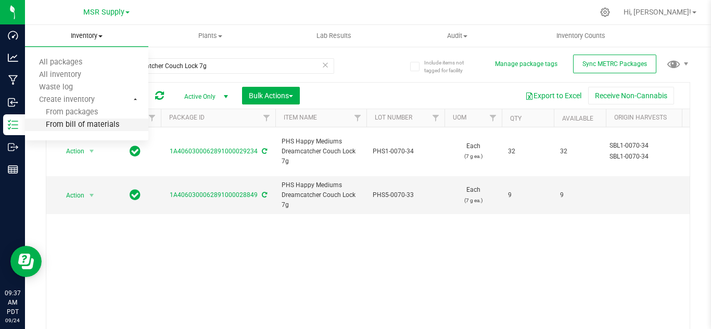
click at [80, 121] on span "From bill of materials" at bounding box center [72, 125] width 94 height 9
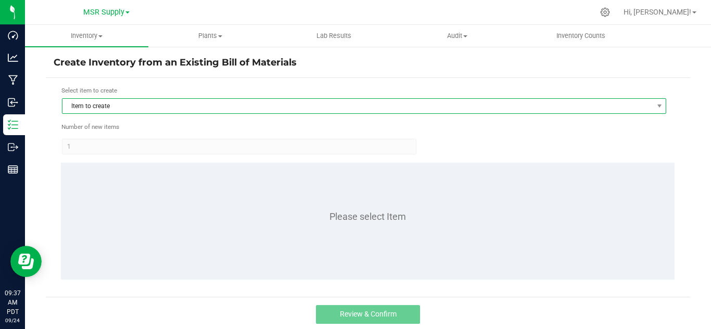
click at [142, 105] on span "Item to create" at bounding box center [357, 106] width 590 height 15
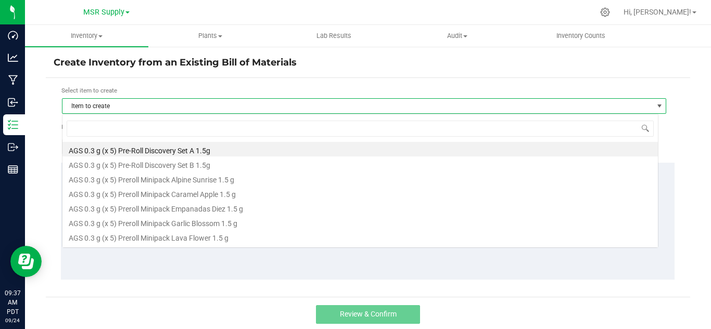
scroll to position [16, 596]
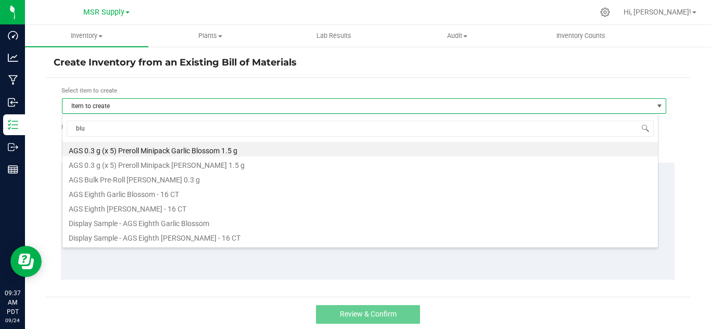
type input "blue"
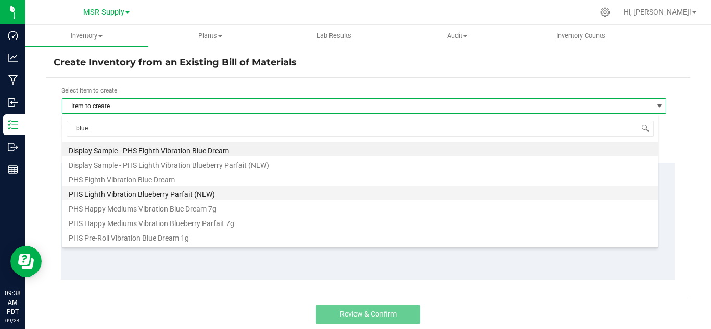
scroll to position [42, 0]
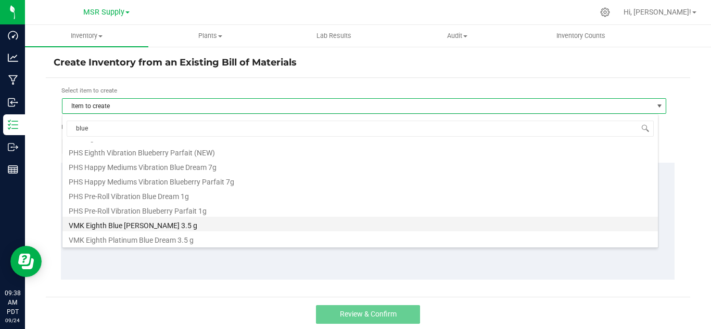
click at [165, 228] on li "VMK Eighth Blue [PERSON_NAME] 3.5 g" at bounding box center [359, 224] width 595 height 15
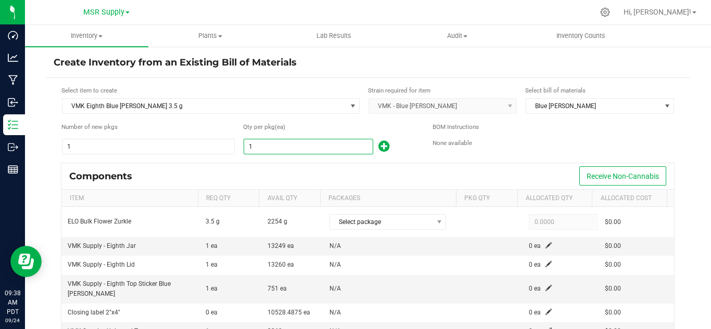
click at [262, 144] on input "1" at bounding box center [308, 146] width 129 height 15
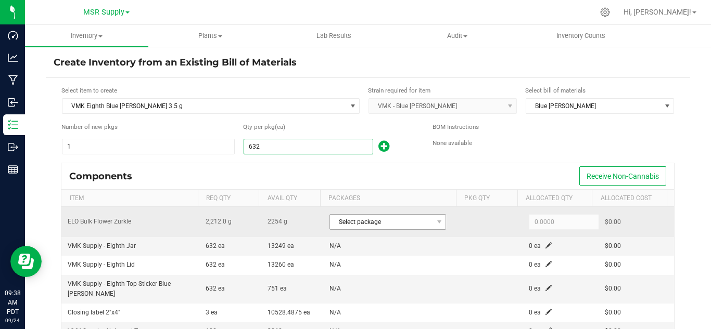
type input "632"
click at [381, 219] on span "Select package" at bounding box center [381, 222] width 102 height 15
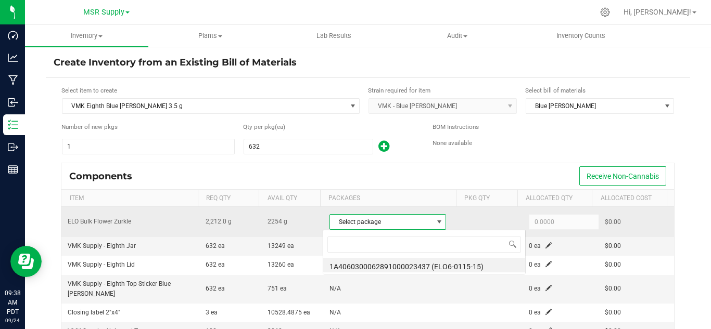
scroll to position [16, 113]
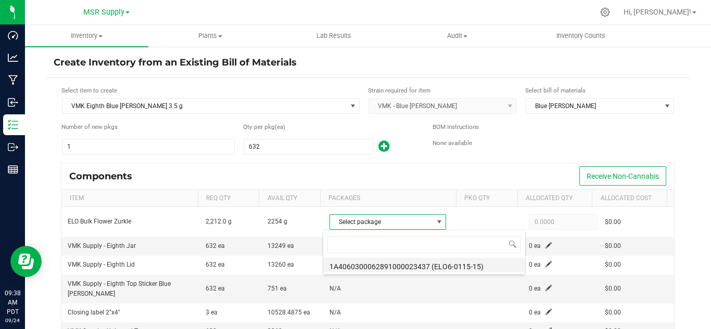
click at [462, 267] on li "1A4060300062891000023437 (ELO6-0115-15)" at bounding box center [424, 265] width 202 height 15
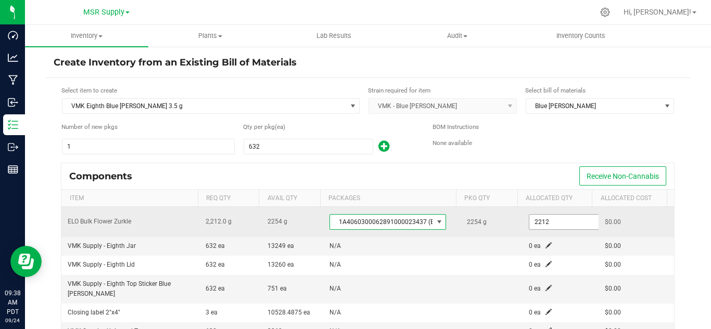
click at [529, 221] on input "2212" at bounding box center [567, 222] width 76 height 15
paste input "30.96"
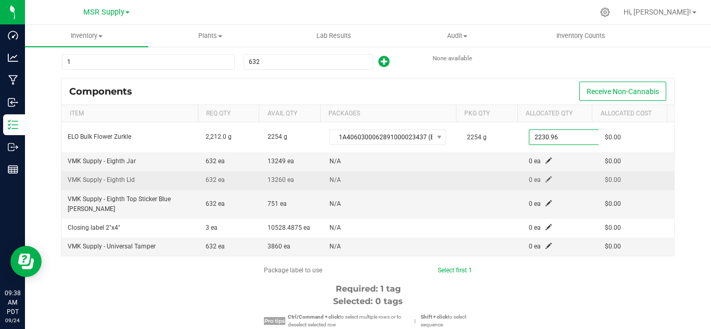
scroll to position [104, 0]
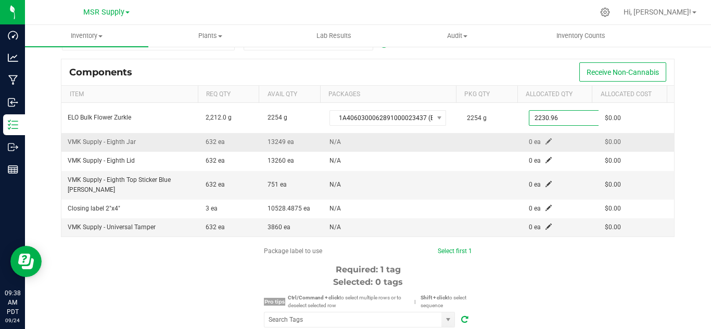
type input "2,230.9600"
click at [545, 140] on span at bounding box center [548, 141] width 6 height 6
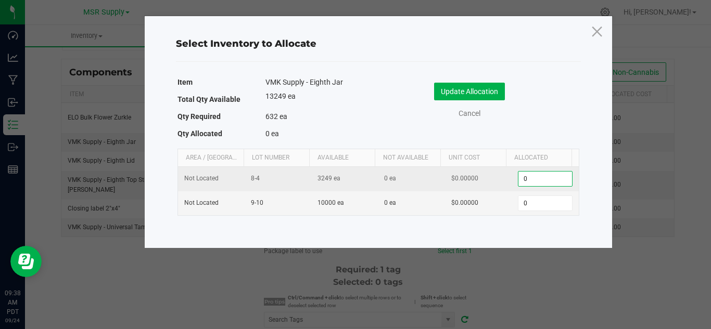
click at [539, 180] on input "0" at bounding box center [544, 179] width 53 height 15
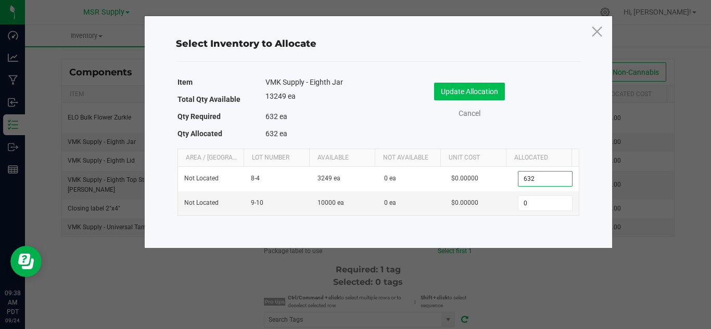
type input "632"
click at [479, 95] on button "Update Allocation" at bounding box center [469, 92] width 71 height 18
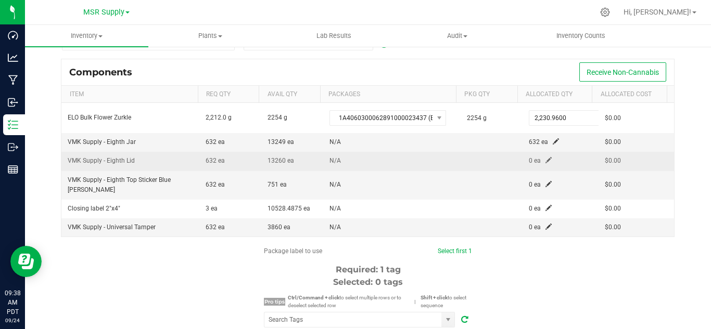
click at [545, 160] on span at bounding box center [548, 160] width 6 height 6
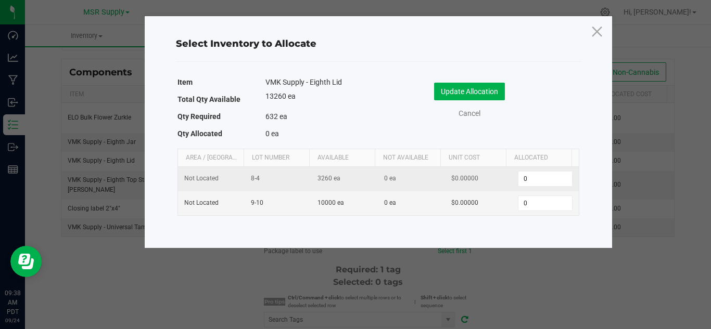
click at [526, 170] on td "0" at bounding box center [544, 179] width 67 height 24
click at [526, 177] on input "0" at bounding box center [544, 179] width 53 height 15
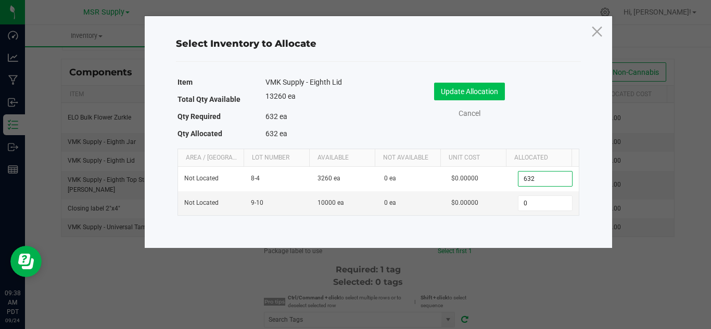
type input "632"
click at [484, 92] on button "Update Allocation" at bounding box center [469, 92] width 71 height 18
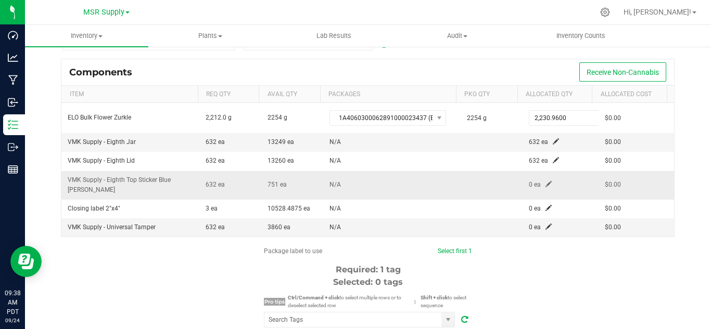
click at [545, 181] on span at bounding box center [548, 184] width 6 height 6
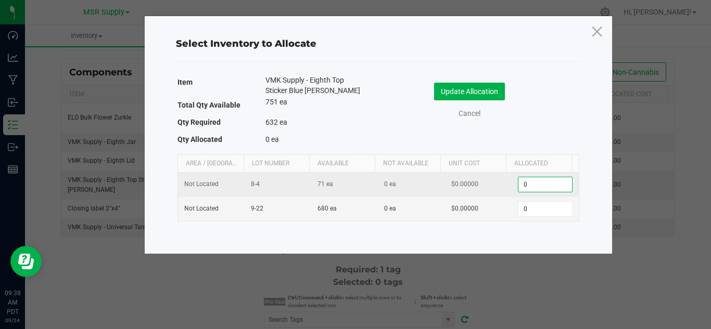
click at [537, 179] on input "0" at bounding box center [544, 184] width 53 height 15
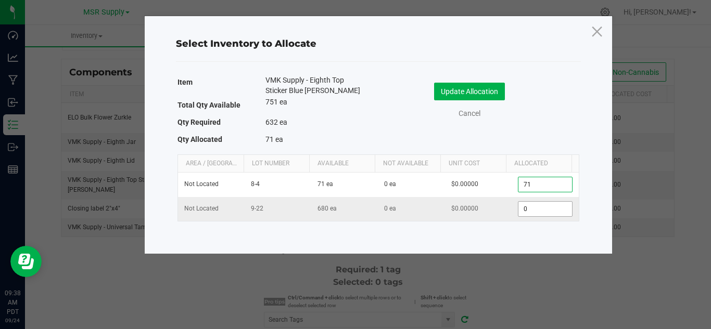
type input "71"
click at [523, 215] on input "0" at bounding box center [544, 209] width 53 height 15
type input "561"
click at [490, 86] on button "Update Allocation" at bounding box center [469, 92] width 71 height 18
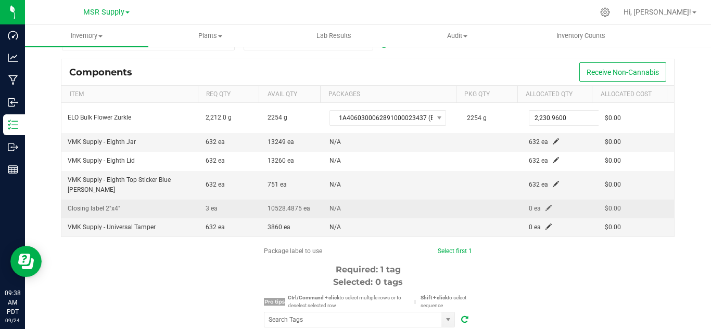
click at [545, 205] on span at bounding box center [548, 208] width 6 height 6
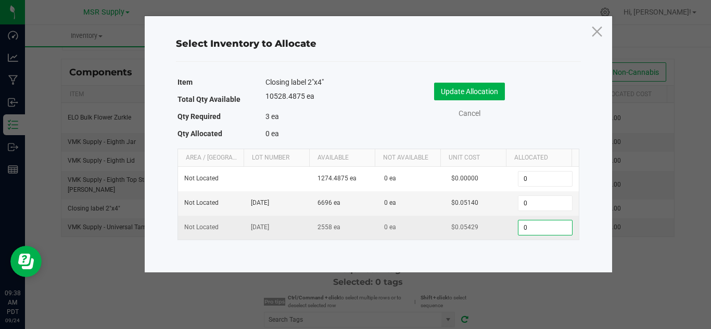
click at [536, 227] on input "0" at bounding box center [544, 228] width 53 height 15
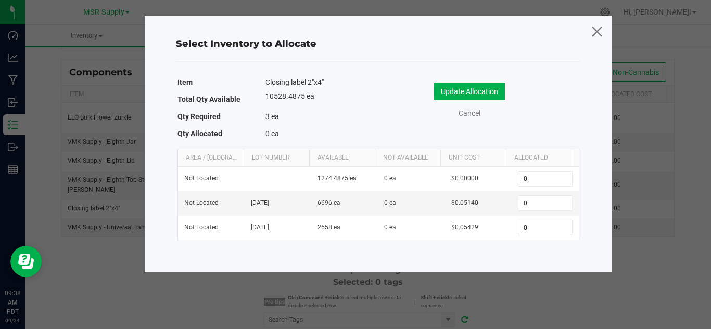
click at [598, 31] on icon at bounding box center [597, 31] width 14 height 25
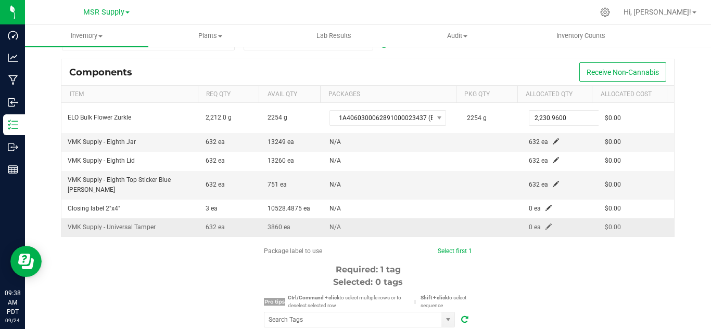
click at [545, 224] on span at bounding box center [548, 227] width 6 height 6
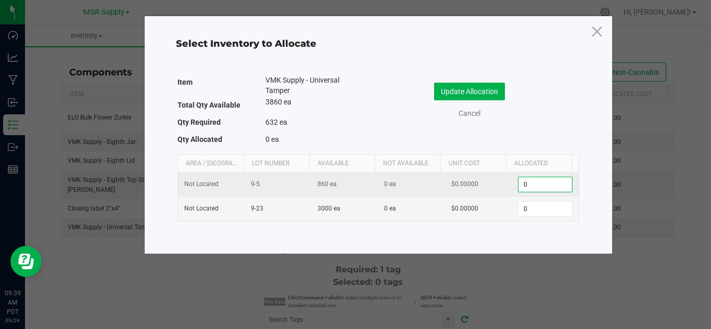
click at [549, 189] on input "0" at bounding box center [544, 184] width 53 height 15
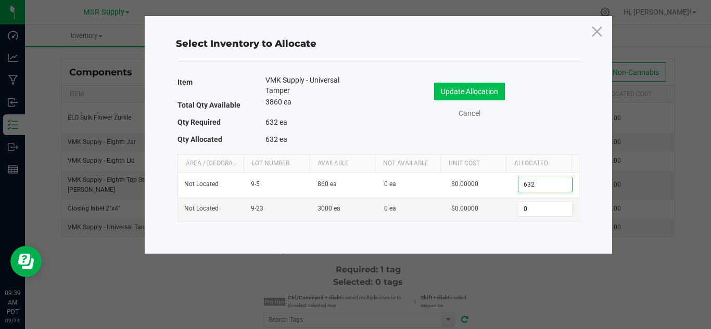
type input "632"
click at [444, 86] on button "Update Allocation" at bounding box center [469, 92] width 71 height 18
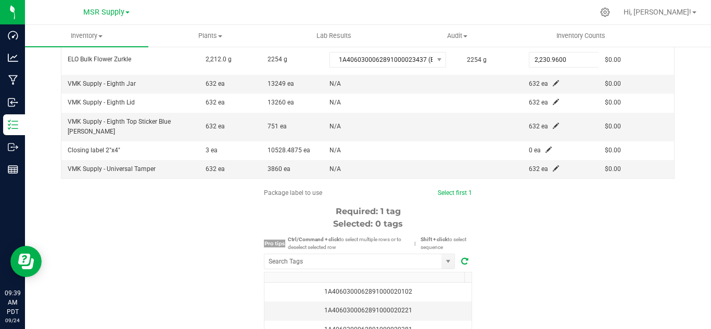
scroll to position [208, 0]
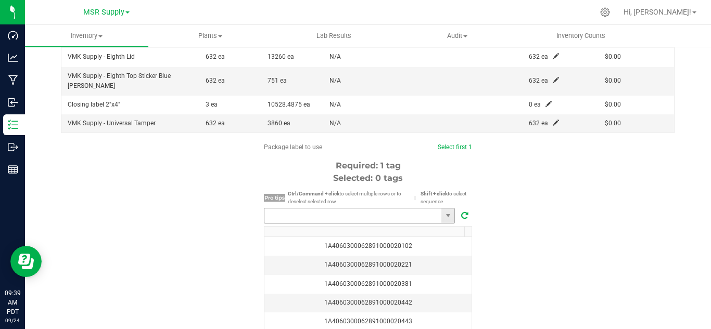
click at [403, 209] on input "NO DATA FOUND" at bounding box center [352, 216] width 177 height 15
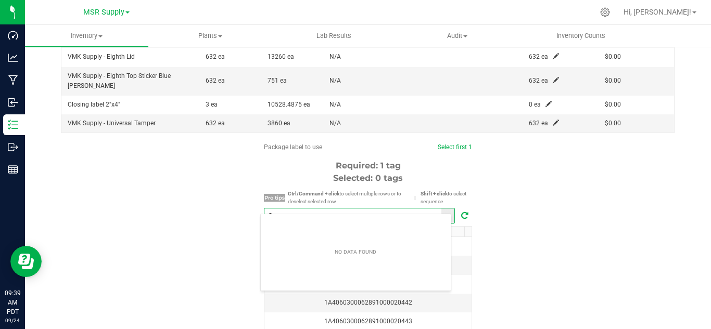
scroll to position [16, 191]
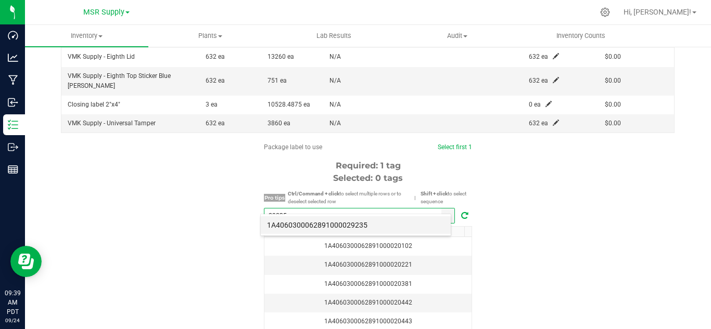
click at [394, 227] on li "1A4060300062891000029235" at bounding box center [356, 225] width 190 height 18
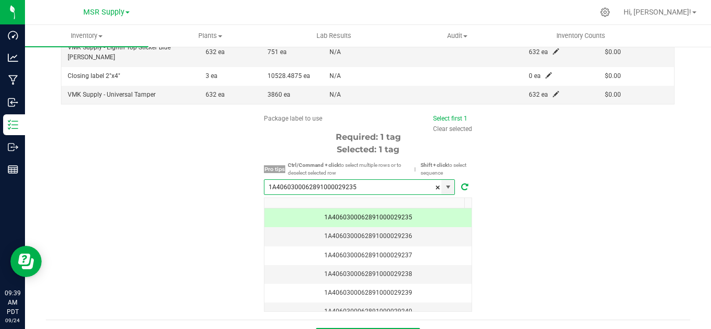
scroll to position [252, 0]
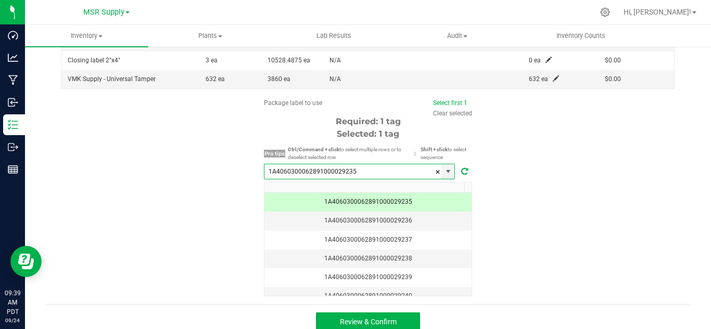
type input "1A4060300062891000029235"
drag, startPoint x: 417, startPoint y: 312, endPoint x: 404, endPoint y: 314, distance: 12.6
click at [414, 312] on div "Review & Confirm" at bounding box center [368, 321] width 644 height 35
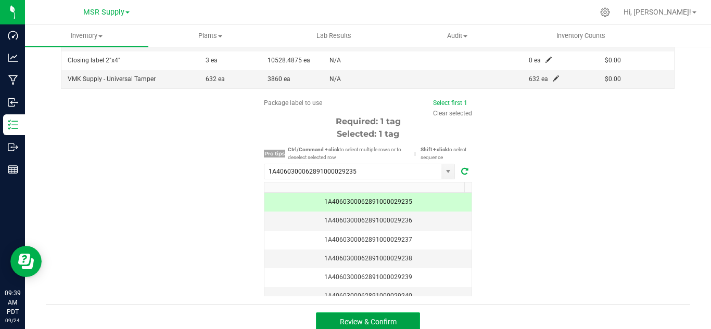
click at [401, 314] on button "Review & Confirm" at bounding box center [368, 322] width 104 height 19
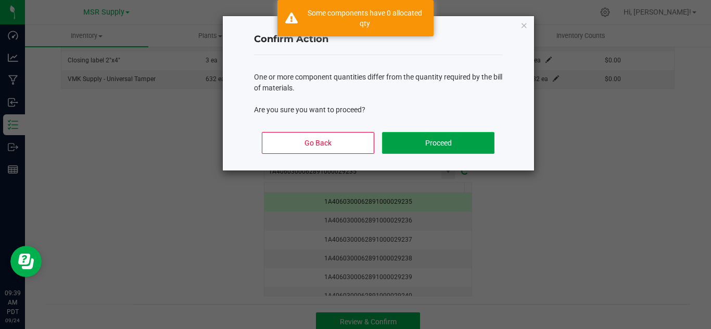
click at [444, 146] on button "Proceed" at bounding box center [438, 143] width 112 height 22
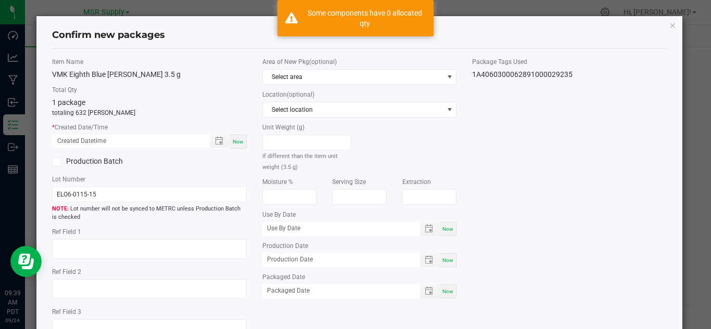
click at [238, 136] on div "Now" at bounding box center [238, 142] width 17 height 14
type input "[DATE] 09:39 AM"
click at [444, 294] on span "Now" at bounding box center [447, 292] width 11 height 6
type input "[DATE]"
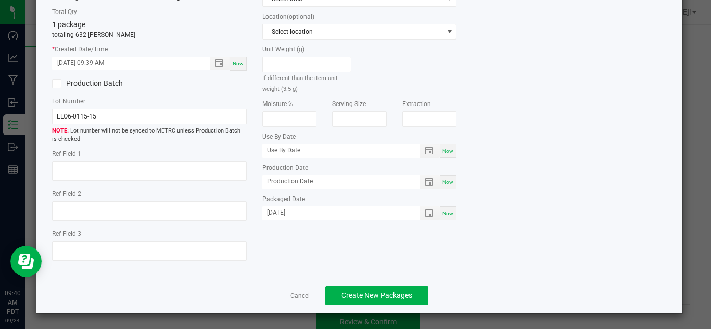
scroll to position [79, 0]
click at [411, 297] on button "Create New Packages" at bounding box center [376, 295] width 103 height 19
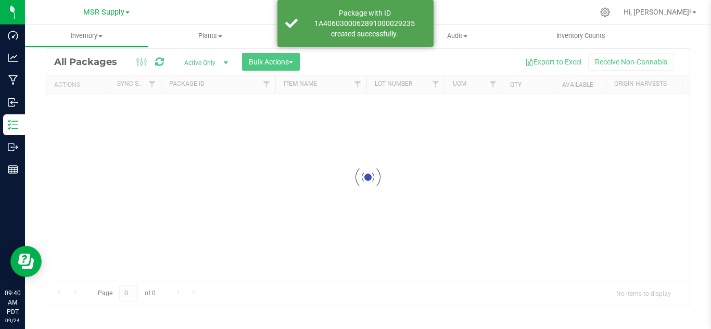
scroll to position [34, 0]
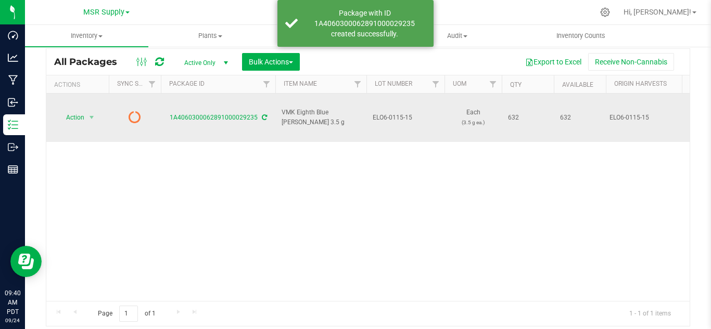
click at [259, 113] on div "1A4060300062891000029235" at bounding box center [218, 118] width 118 height 10
click at [262, 114] on icon at bounding box center [264, 117] width 5 height 6
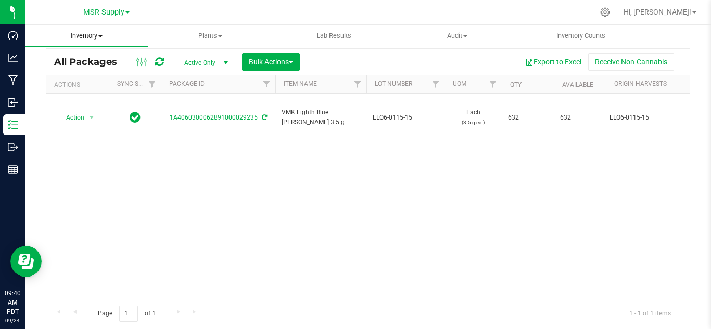
drag, startPoint x: 93, startPoint y: 37, endPoint x: 94, endPoint y: 44, distance: 6.8
click at [93, 37] on span "Inventory" at bounding box center [86, 35] width 123 height 9
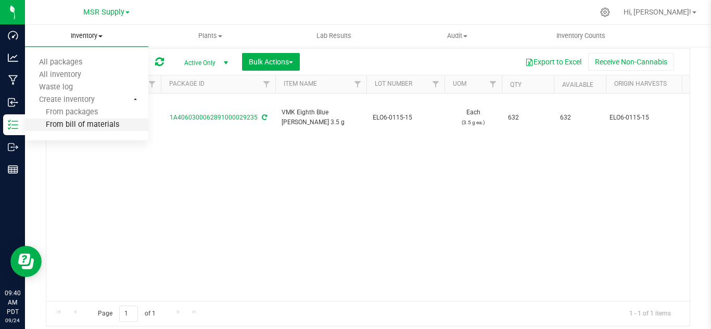
click at [88, 124] on span "From bill of materials" at bounding box center [72, 125] width 94 height 9
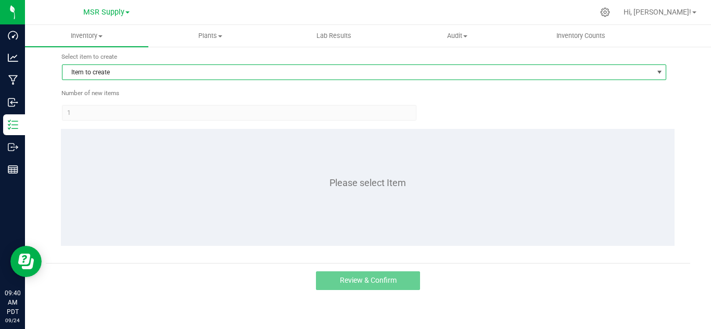
click at [144, 79] on span "Item to create" at bounding box center [357, 72] width 590 height 15
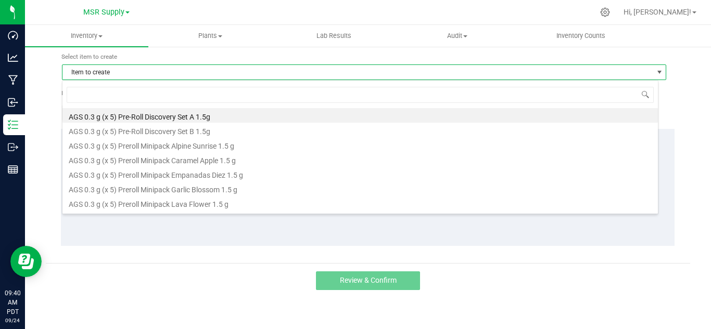
scroll to position [16, 596]
type input "bub"
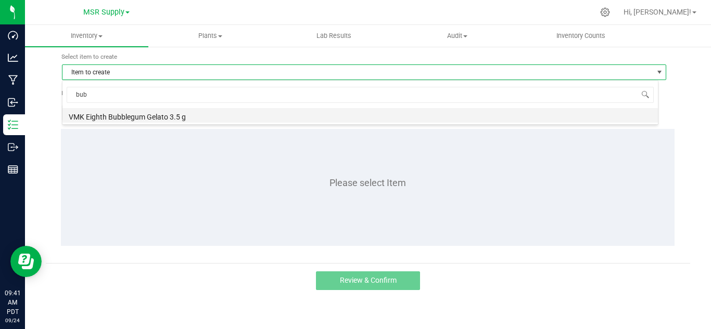
click at [171, 116] on li "VMK Eighth Bubblegum Gelato 3.5 g" at bounding box center [359, 115] width 595 height 15
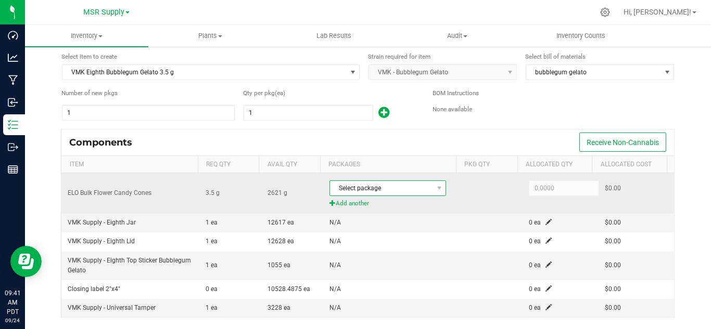
click at [389, 189] on span "Select package" at bounding box center [381, 188] width 102 height 15
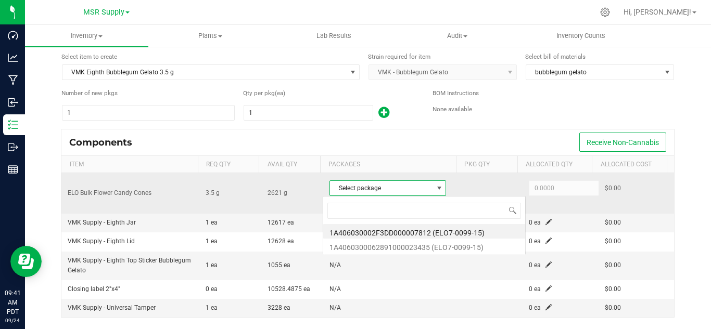
scroll to position [16, 113]
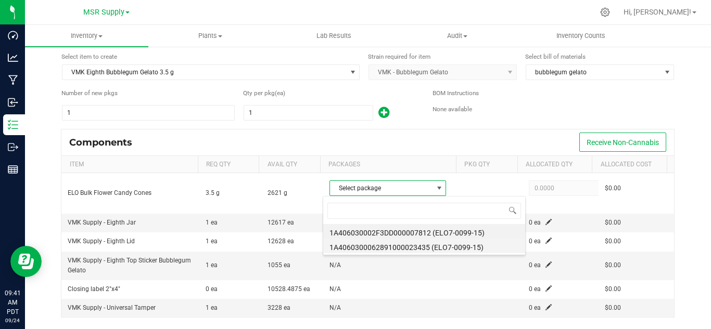
click at [479, 251] on li "1A4060300062891000023435 (ELO7-0099-15)" at bounding box center [424, 246] width 202 height 15
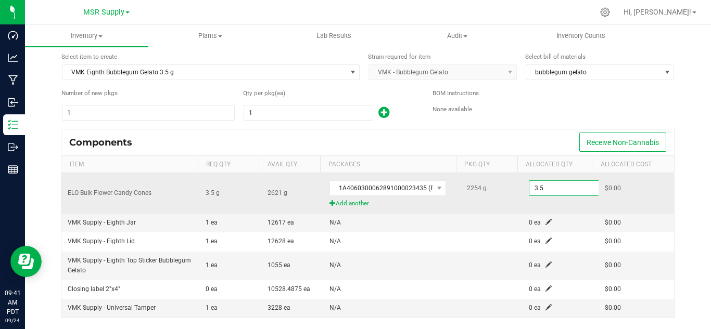
click at [562, 190] on input "3.5" at bounding box center [567, 188] width 76 height 15
paste input "2206.2"
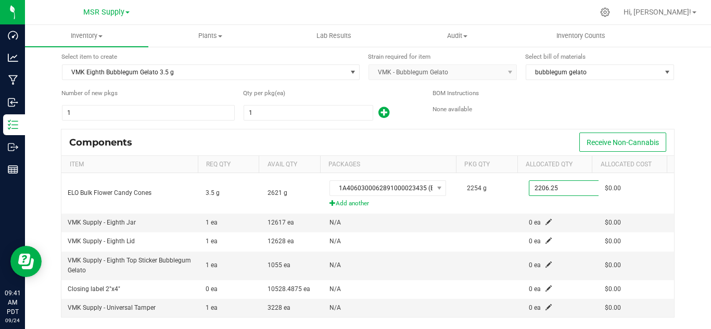
type input "2,206.2500"
click at [539, 134] on div "Components Receive Non-Cannabis" at bounding box center [367, 143] width 612 height 26
click at [545, 219] on span at bounding box center [548, 222] width 6 height 6
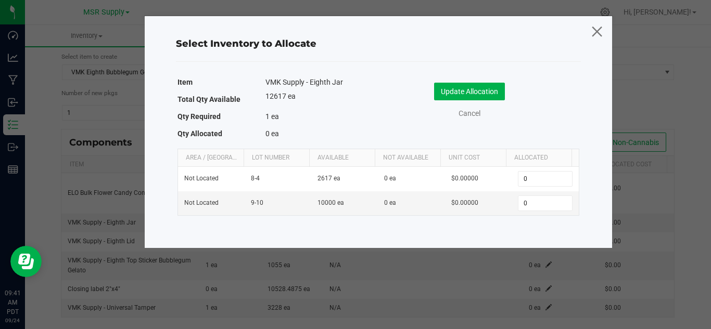
click at [597, 32] on icon at bounding box center [597, 31] width 14 height 25
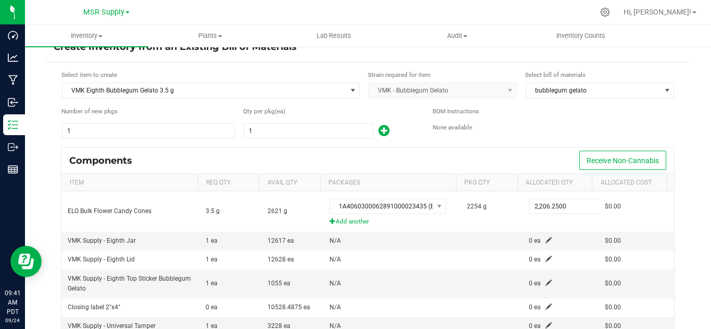
scroll to position [0, 0]
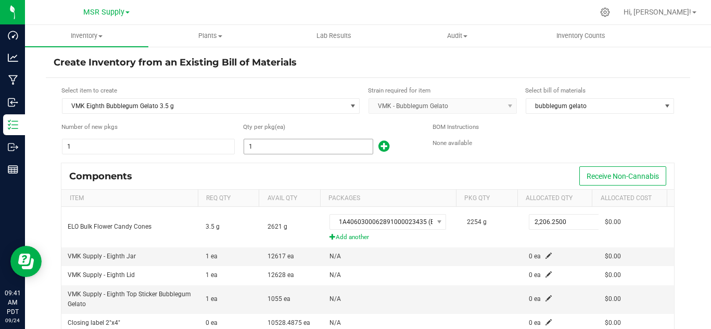
click at [286, 143] on input "1" at bounding box center [308, 146] width 129 height 15
type input "625"
click at [545, 256] on span at bounding box center [548, 256] width 6 height 6
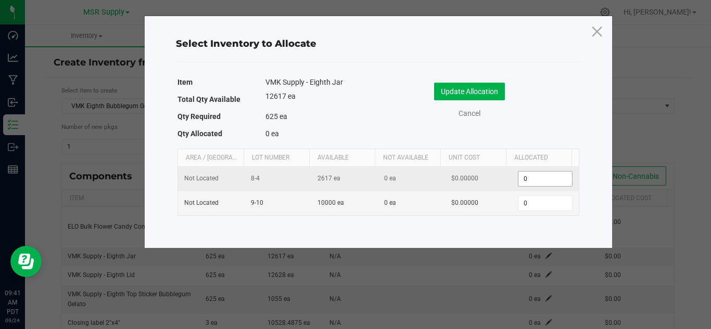
click at [543, 184] on input "0" at bounding box center [544, 179] width 53 height 15
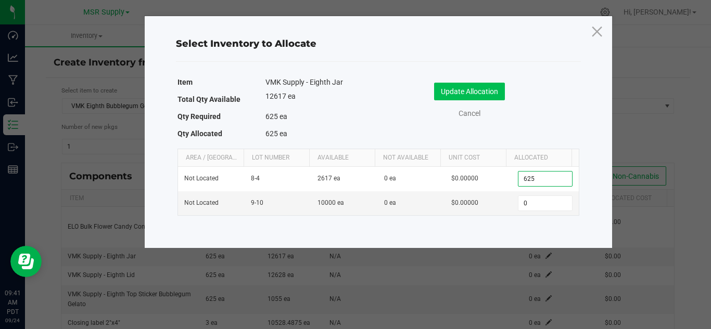
type input "625"
click at [481, 94] on button "Update Allocation" at bounding box center [469, 92] width 71 height 18
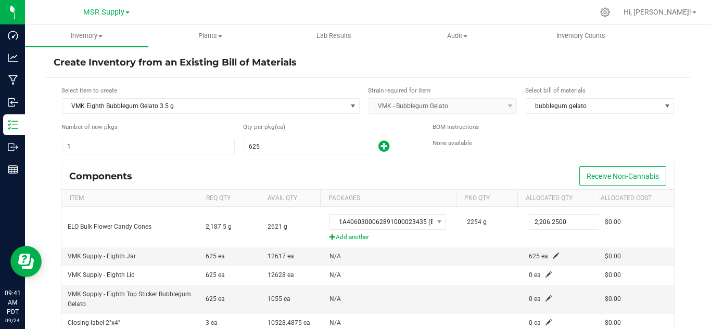
scroll to position [22, 0]
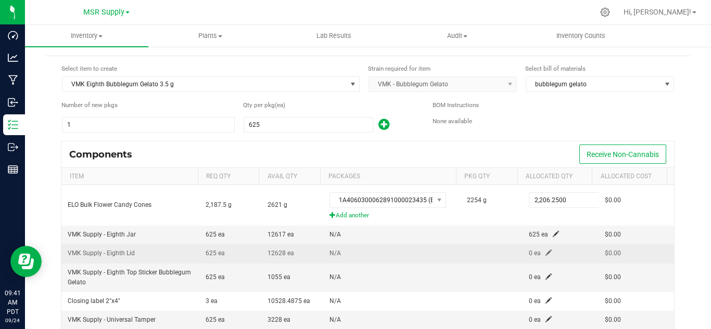
click at [545, 252] on span at bounding box center [548, 253] width 6 height 6
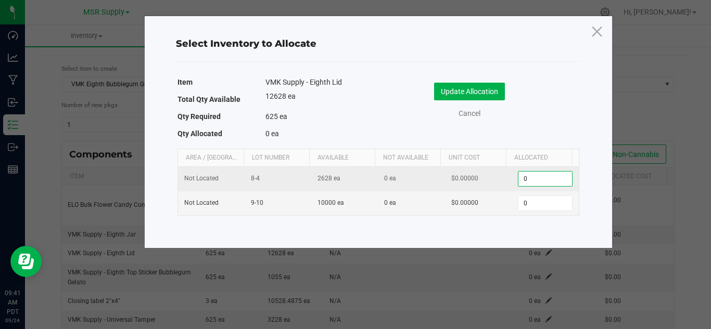
click at [526, 179] on input "0" at bounding box center [544, 179] width 53 height 15
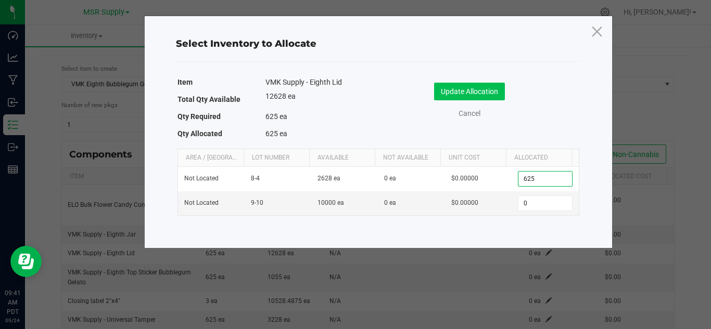
type input "625"
click at [470, 85] on button "Update Allocation" at bounding box center [469, 92] width 71 height 18
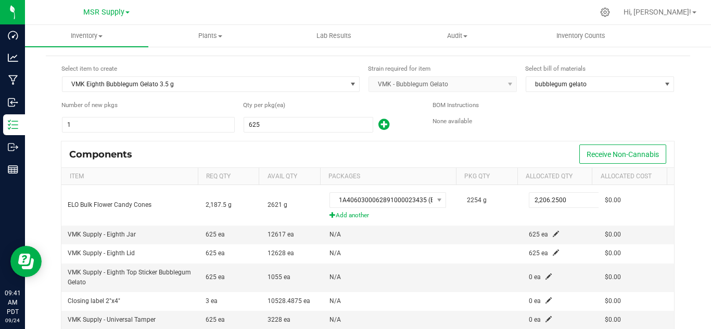
scroll to position [74, 0]
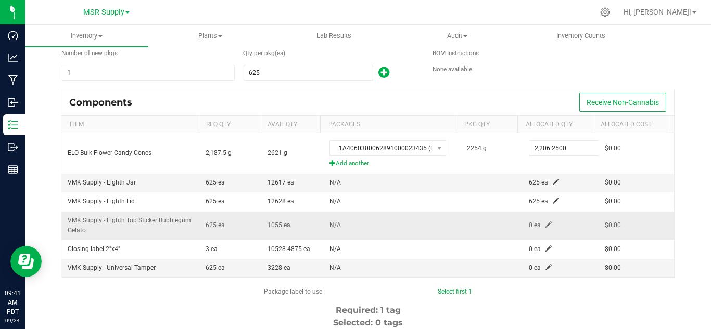
click at [545, 224] on span at bounding box center [548, 225] width 6 height 6
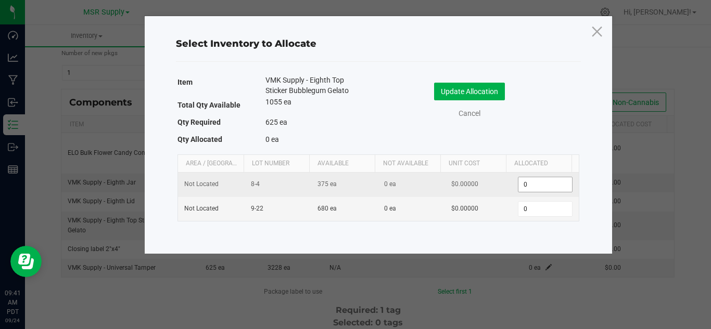
click at [528, 187] on input "0" at bounding box center [544, 184] width 53 height 15
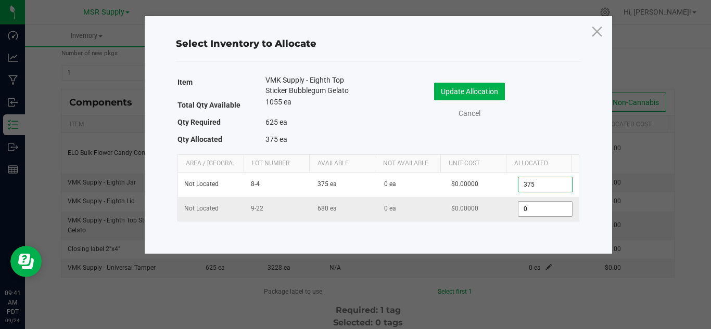
type input "375"
click at [530, 208] on input "0" at bounding box center [544, 209] width 53 height 15
type input "250"
click at [494, 96] on button "Update Allocation" at bounding box center [469, 92] width 71 height 18
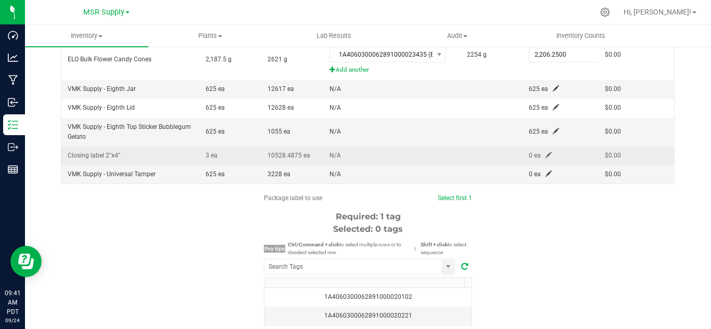
scroll to position [178, 0]
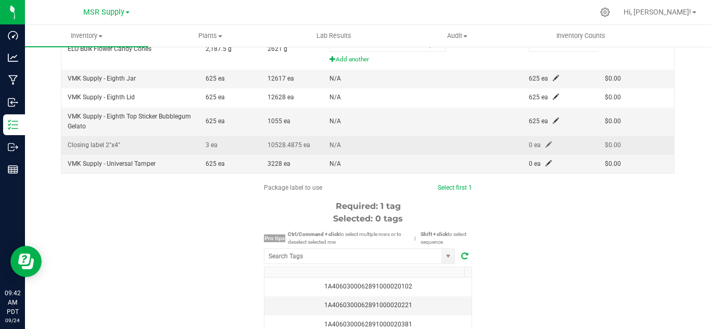
click at [545, 146] on span at bounding box center [548, 145] width 6 height 6
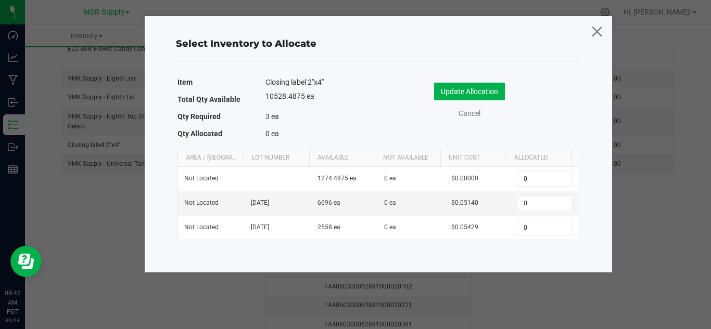
click at [596, 32] on icon at bounding box center [597, 31] width 14 height 25
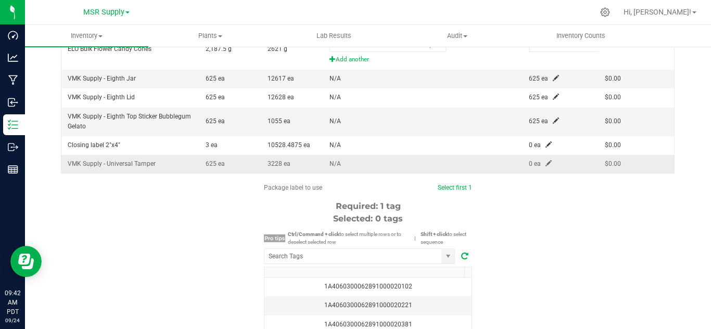
click at [541, 161] on td "0 ea" at bounding box center [559, 164] width 75 height 18
click at [545, 161] on span at bounding box center [548, 163] width 6 height 6
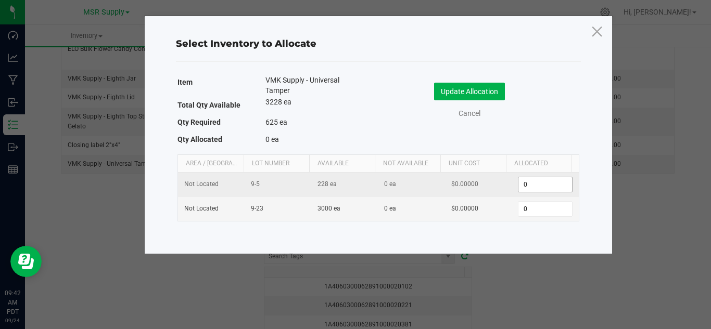
click at [533, 183] on input "0" at bounding box center [544, 184] width 53 height 15
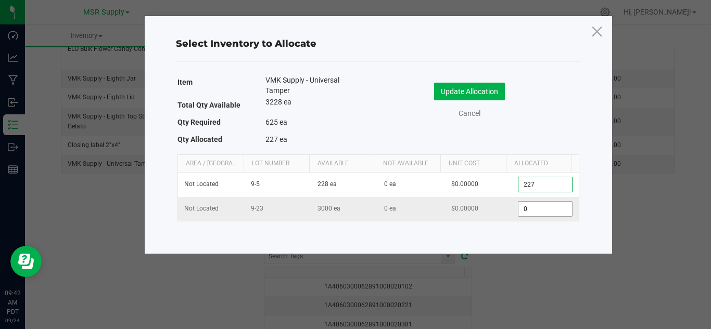
type input "227"
click at [518, 215] on input "0" at bounding box center [544, 209] width 53 height 15
type input "397"
click at [482, 86] on button "Update Allocation" at bounding box center [469, 92] width 71 height 18
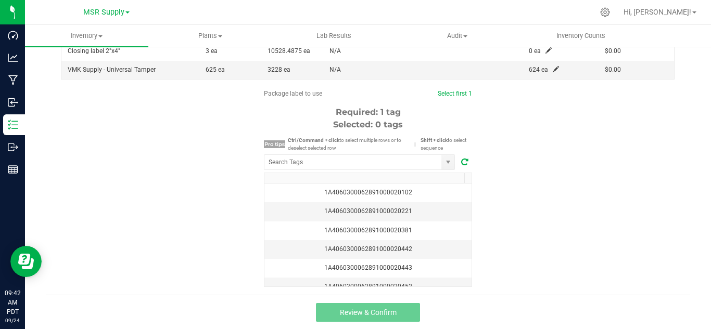
scroll to position [273, 0]
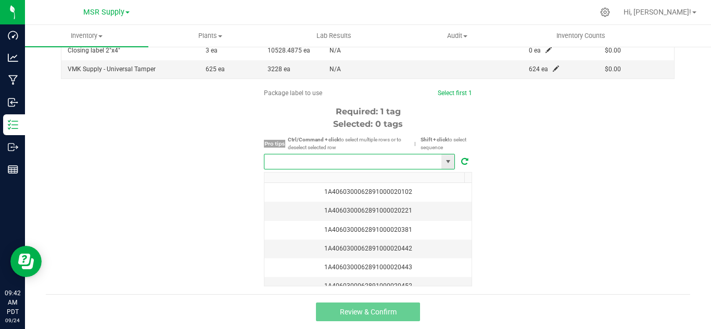
click at [344, 160] on input "NO DATA FOUND" at bounding box center [352, 162] width 177 height 15
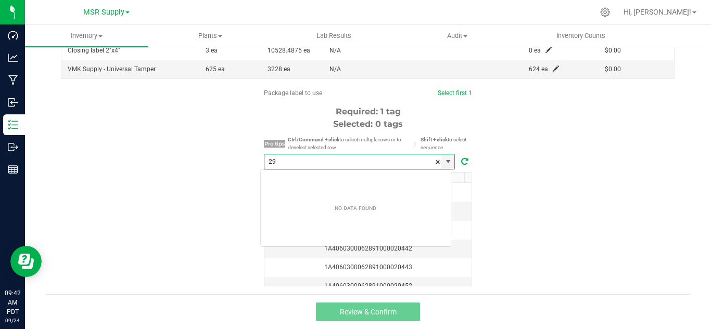
scroll to position [16, 191]
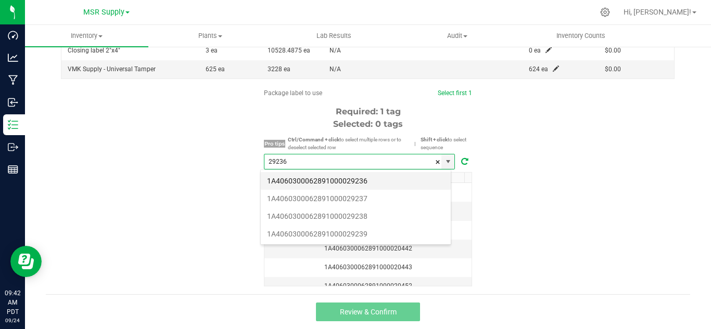
click at [381, 182] on li "1A4060300062891000029236" at bounding box center [356, 181] width 190 height 18
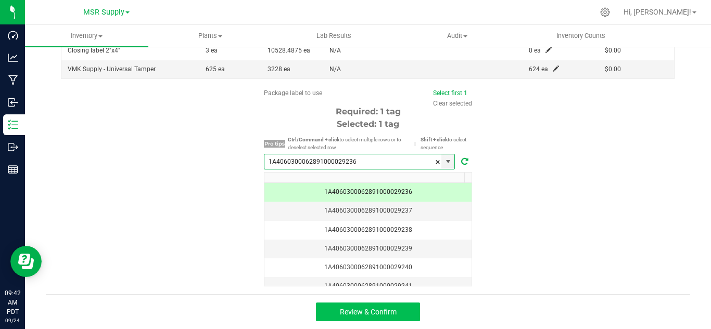
type input "1A4060300062891000029236"
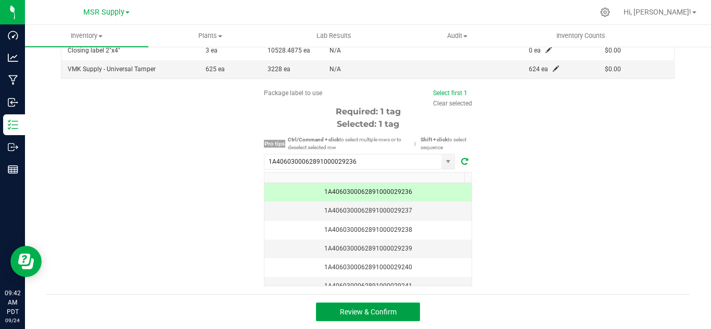
click at [401, 305] on button "Review & Confirm" at bounding box center [368, 312] width 104 height 19
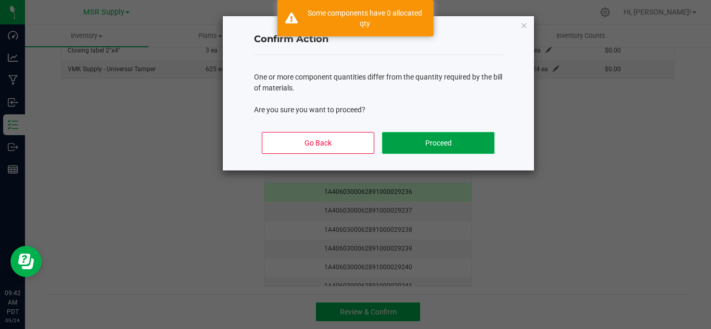
click at [442, 143] on button "Proceed" at bounding box center [438, 143] width 112 height 22
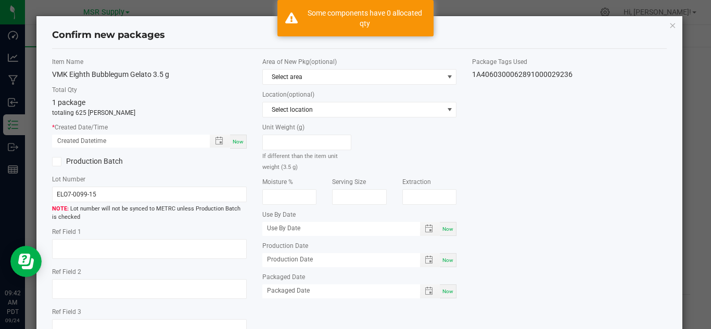
click at [233, 144] on span "Now" at bounding box center [238, 142] width 11 height 6
type input "[DATE] 09:42 AM"
click at [448, 291] on span "Now" at bounding box center [447, 292] width 11 height 6
type input "[DATE]"
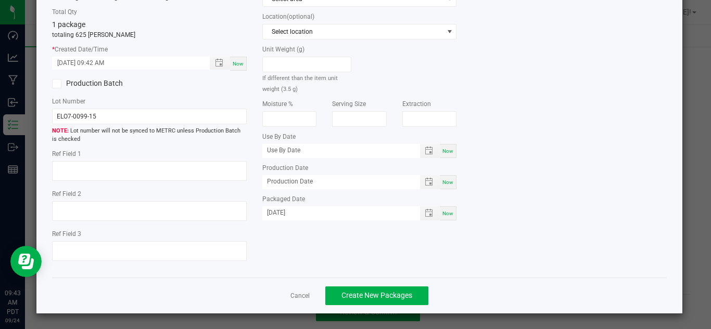
scroll to position [79, 0]
click at [405, 292] on span "Create New Packages" at bounding box center [376, 295] width 71 height 8
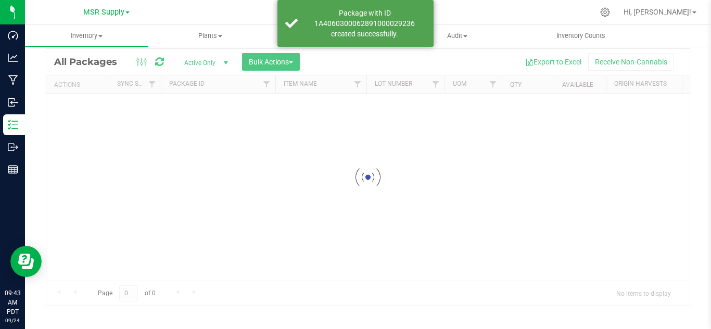
scroll to position [34, 0]
